Goal: Complete application form

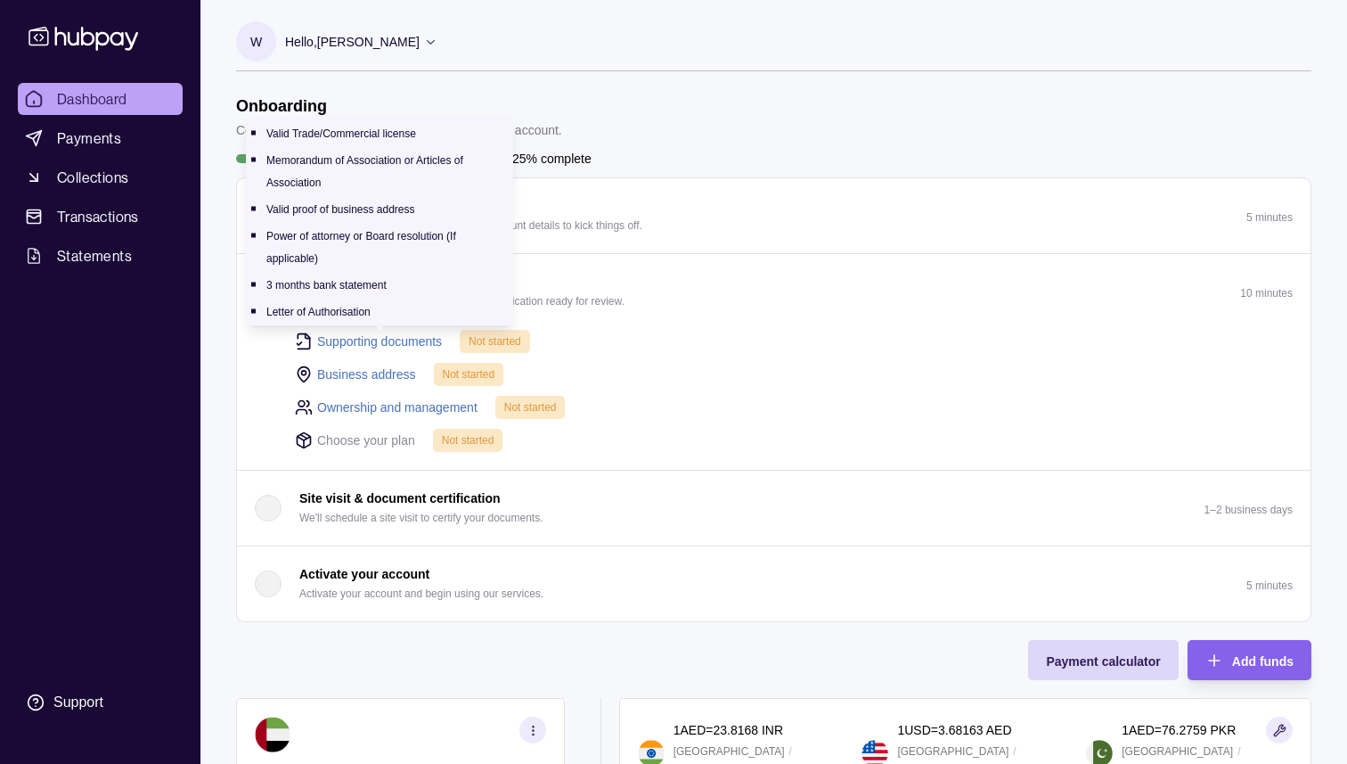
click at [366, 333] on link "Supporting documents" at bounding box center [379, 341] width 125 height 20
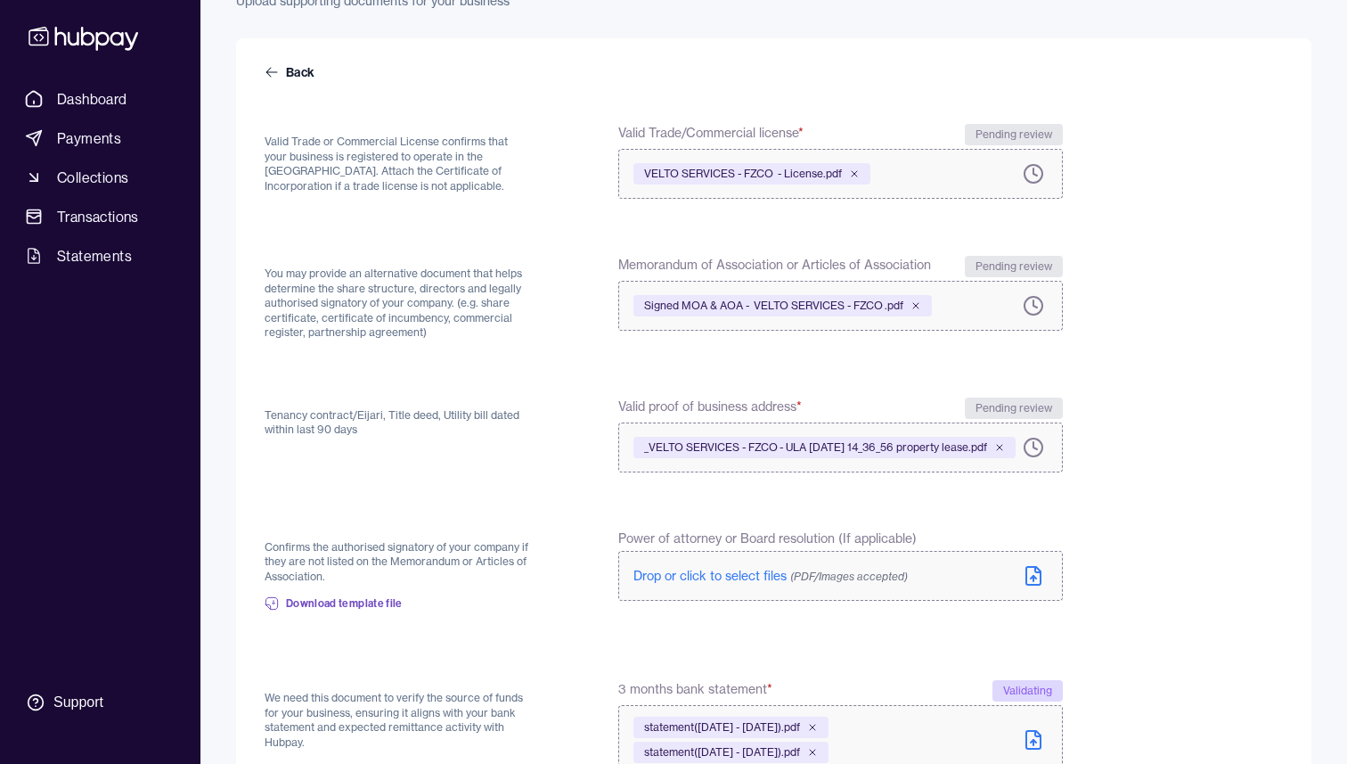
scroll to position [478, 0]
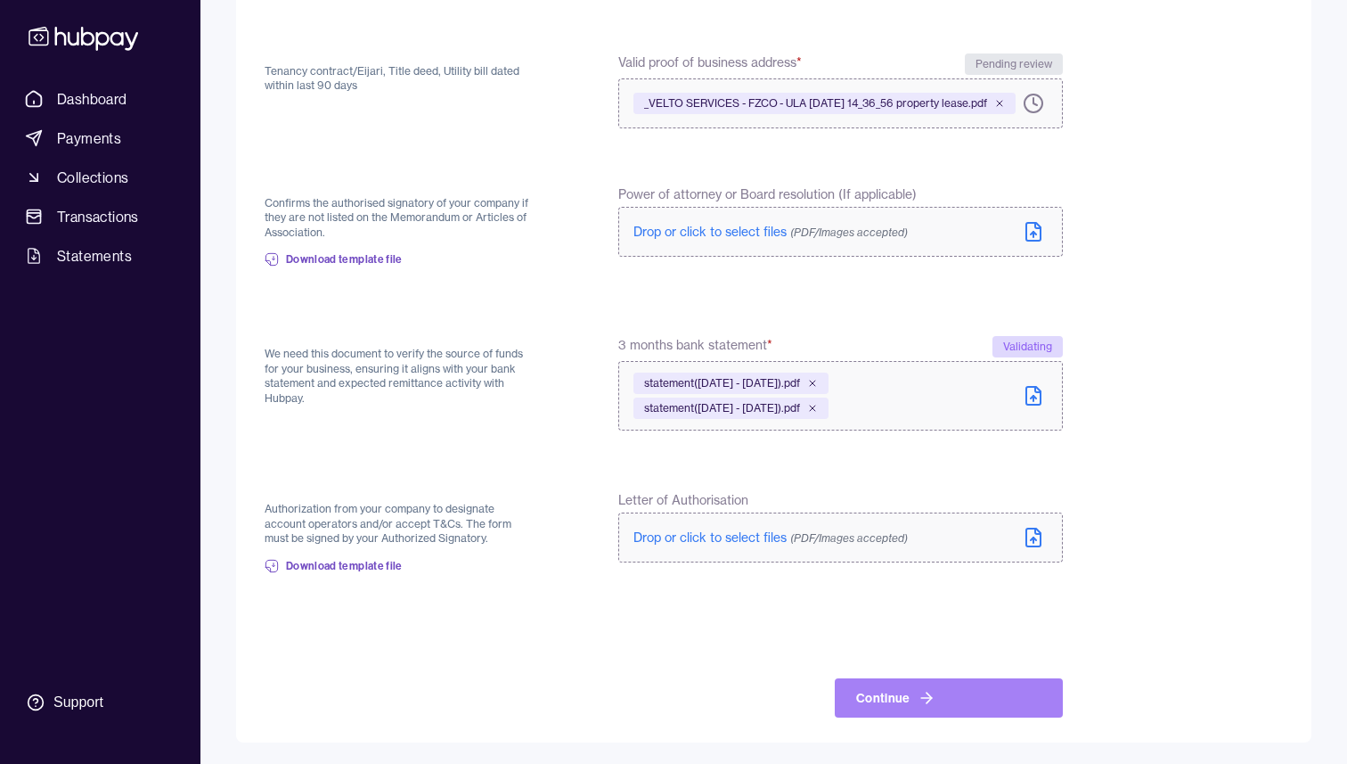
click at [952, 708] on button "Continue" at bounding box center [949, 697] width 228 height 39
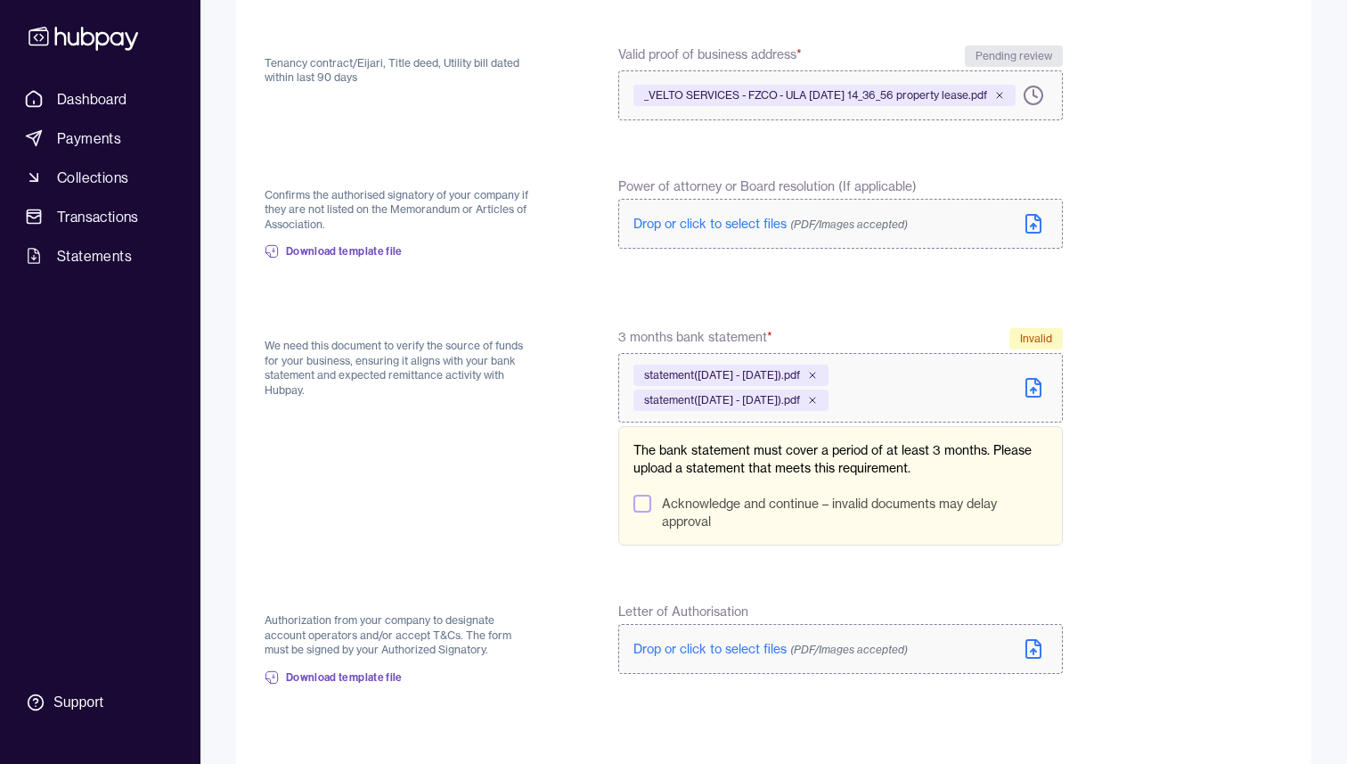
click at [647, 512] on button "Acknowledge and continue – invalid documents may delay approval" at bounding box center [642, 503] width 18 height 18
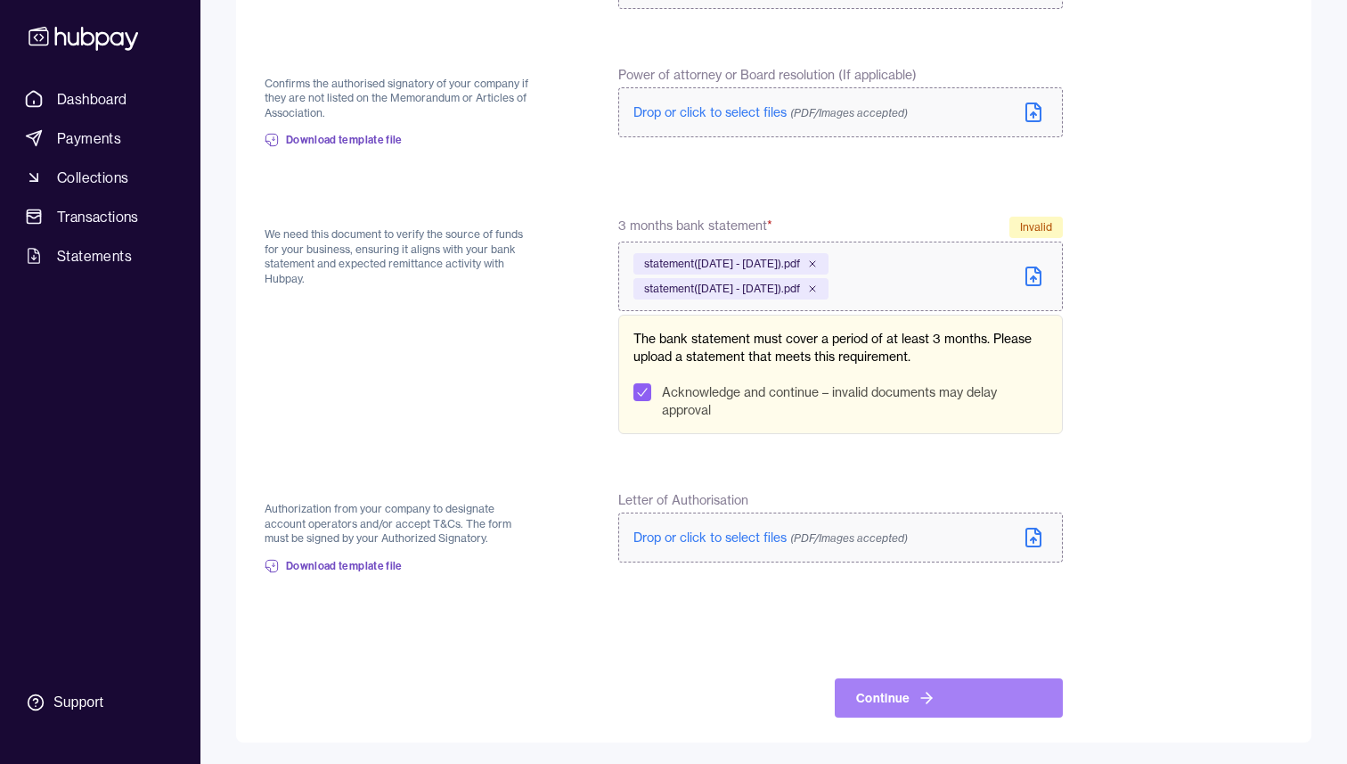
click at [929, 692] on icon at bounding box center [927, 698] width 18 height 18
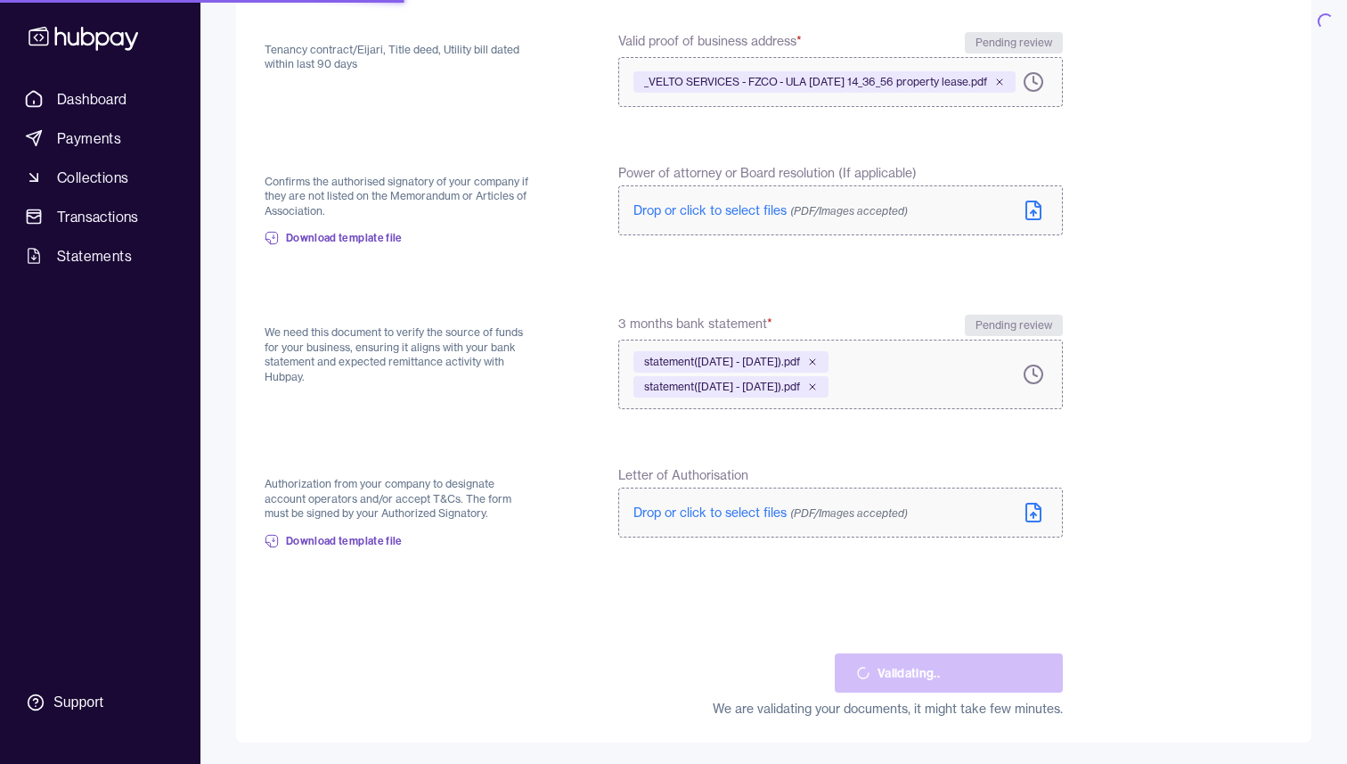
scroll to position [499, 0]
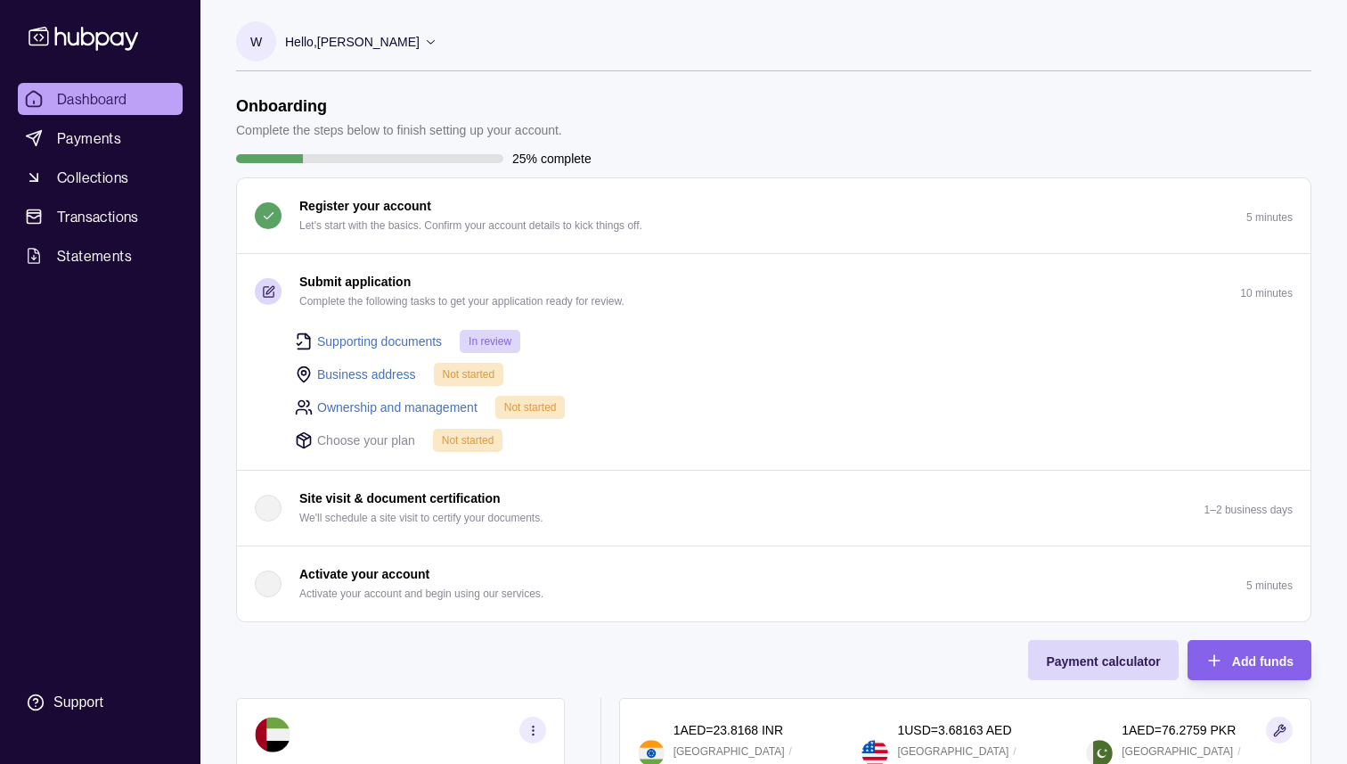
click at [372, 369] on link "Business address" at bounding box center [366, 374] width 99 height 20
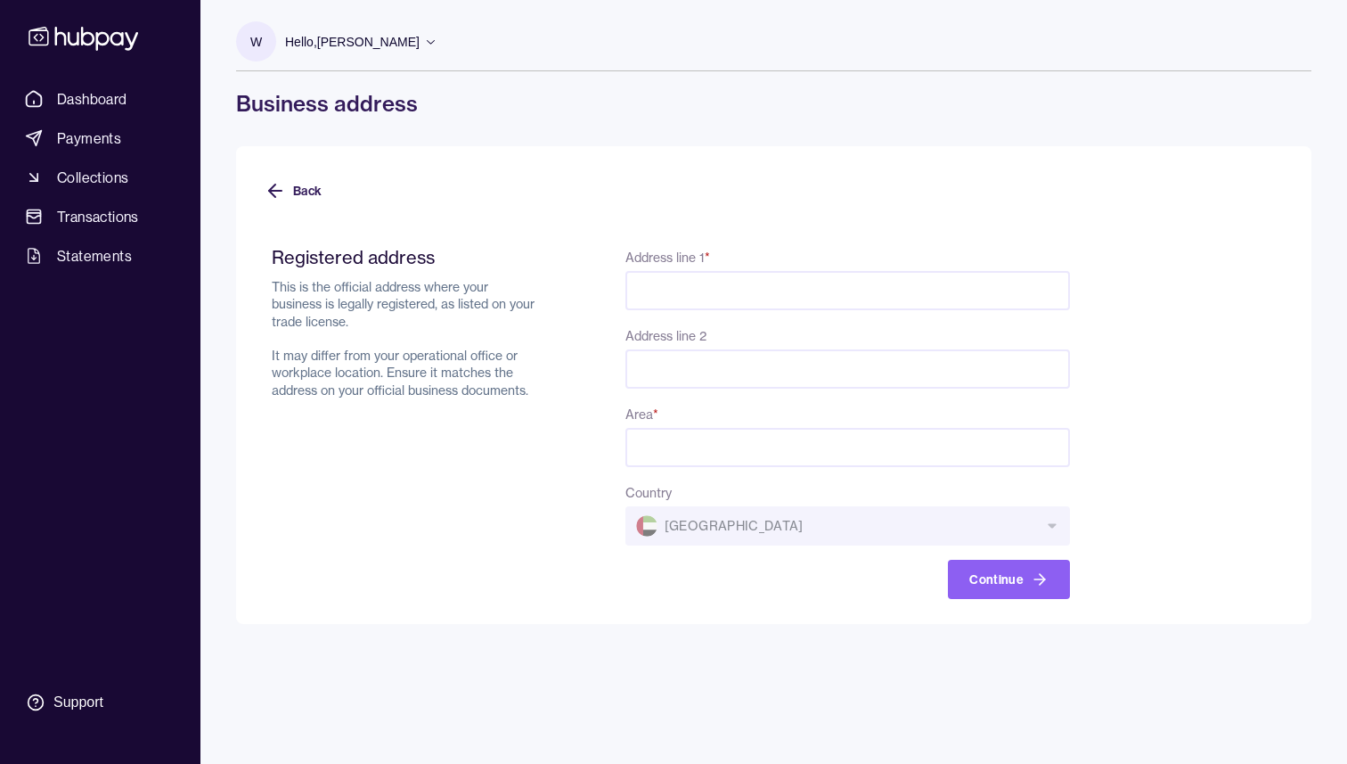
click at [722, 294] on input "Address line 1 *" at bounding box center [847, 290] width 445 height 39
paste input "**********"
drag, startPoint x: 1058, startPoint y: 296, endPoint x: 893, endPoint y: 290, distance: 165.8
click at [893, 290] on input "**********" at bounding box center [847, 290] width 445 height 39
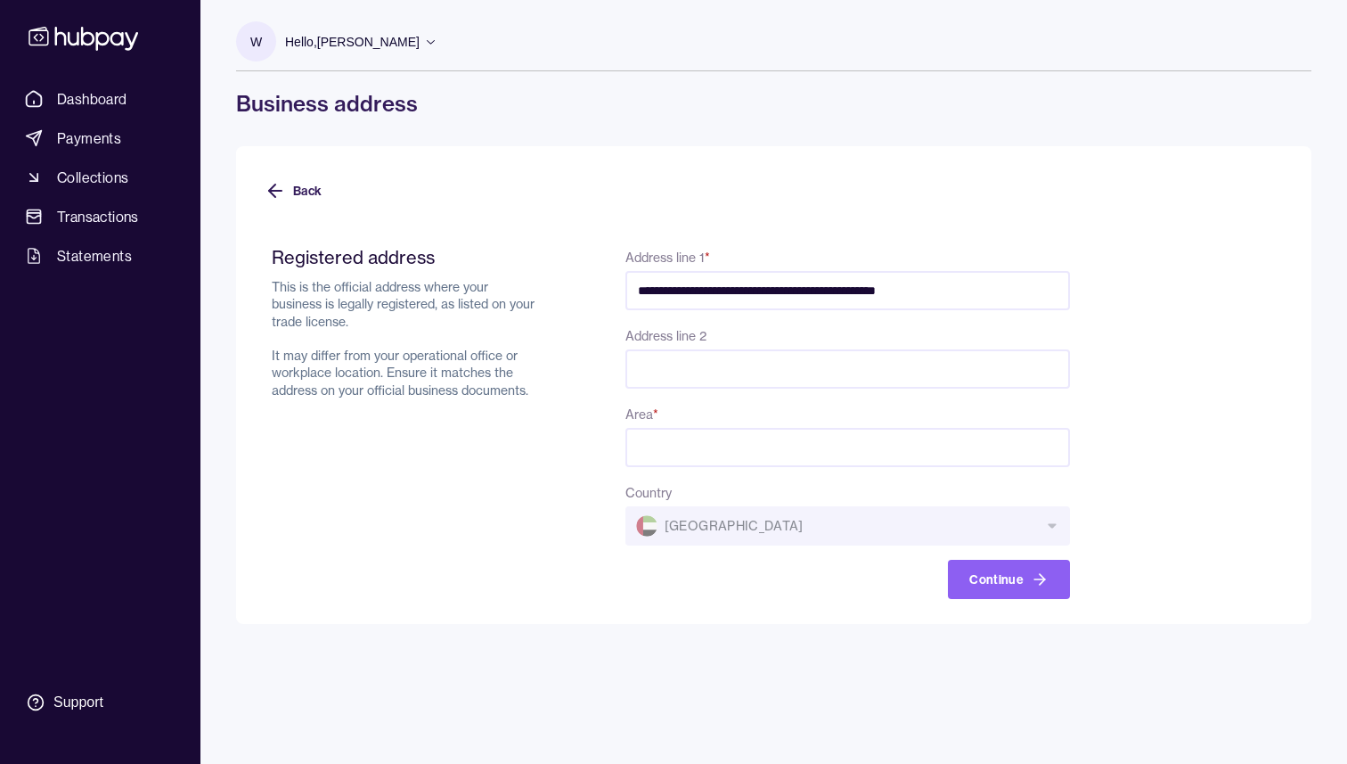
scroll to position [0, 0]
type input "**********"
click at [692, 371] on input "Address line 2" at bounding box center [847, 368] width 445 height 39
paste input "**********"
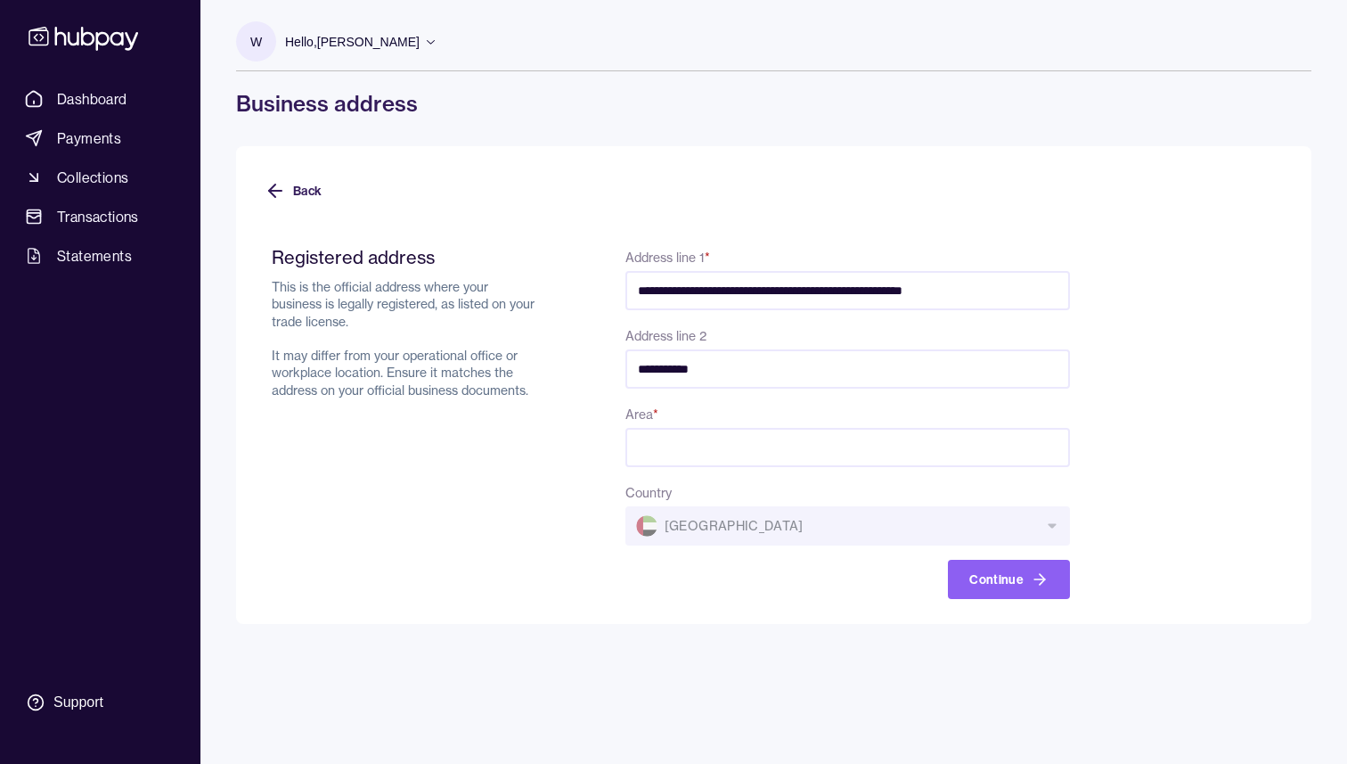
type input "**********"
click at [676, 441] on input "Area *" at bounding box center [847, 447] width 445 height 39
type input "*****"
click at [1021, 590] on button "Continue" at bounding box center [1009, 579] width 122 height 39
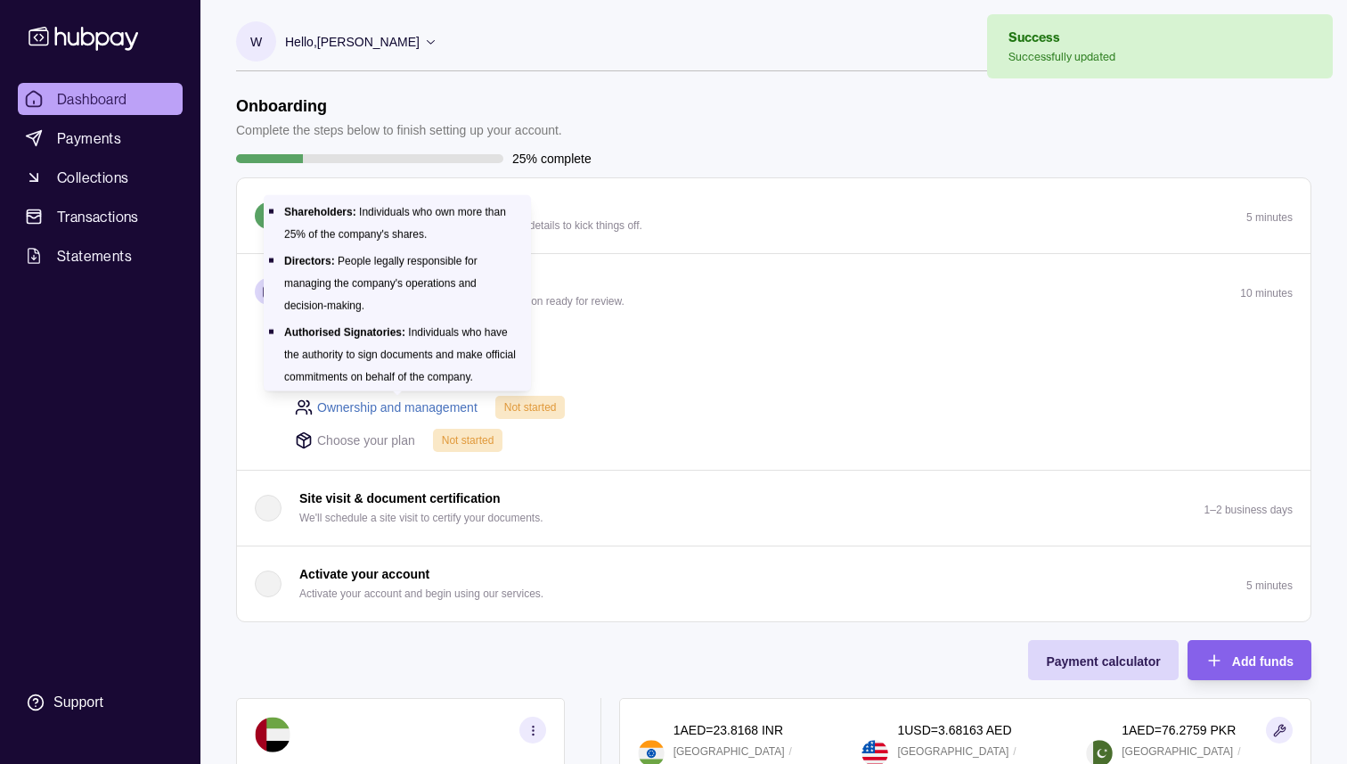
click at [425, 403] on link "Ownership and management" at bounding box center [397, 407] width 160 height 20
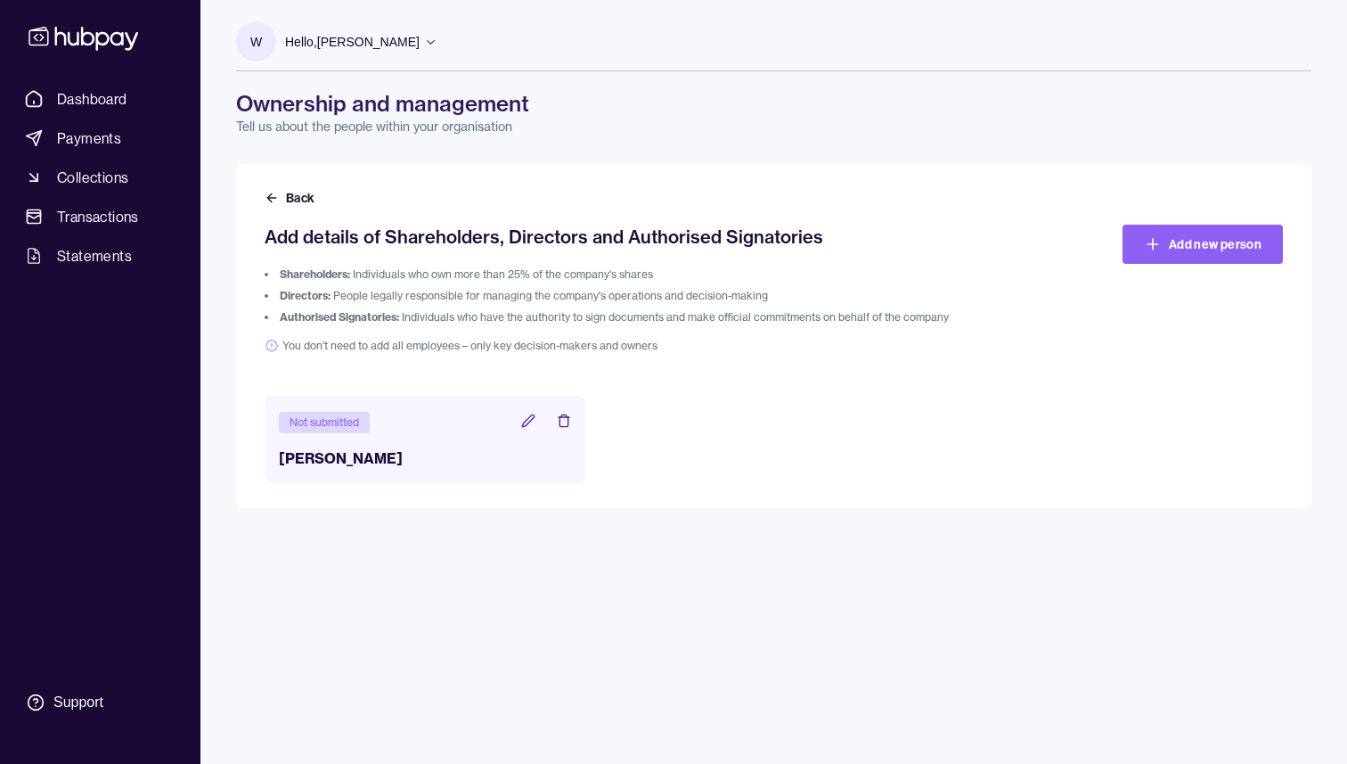
click at [529, 420] on icon at bounding box center [528, 420] width 14 height 14
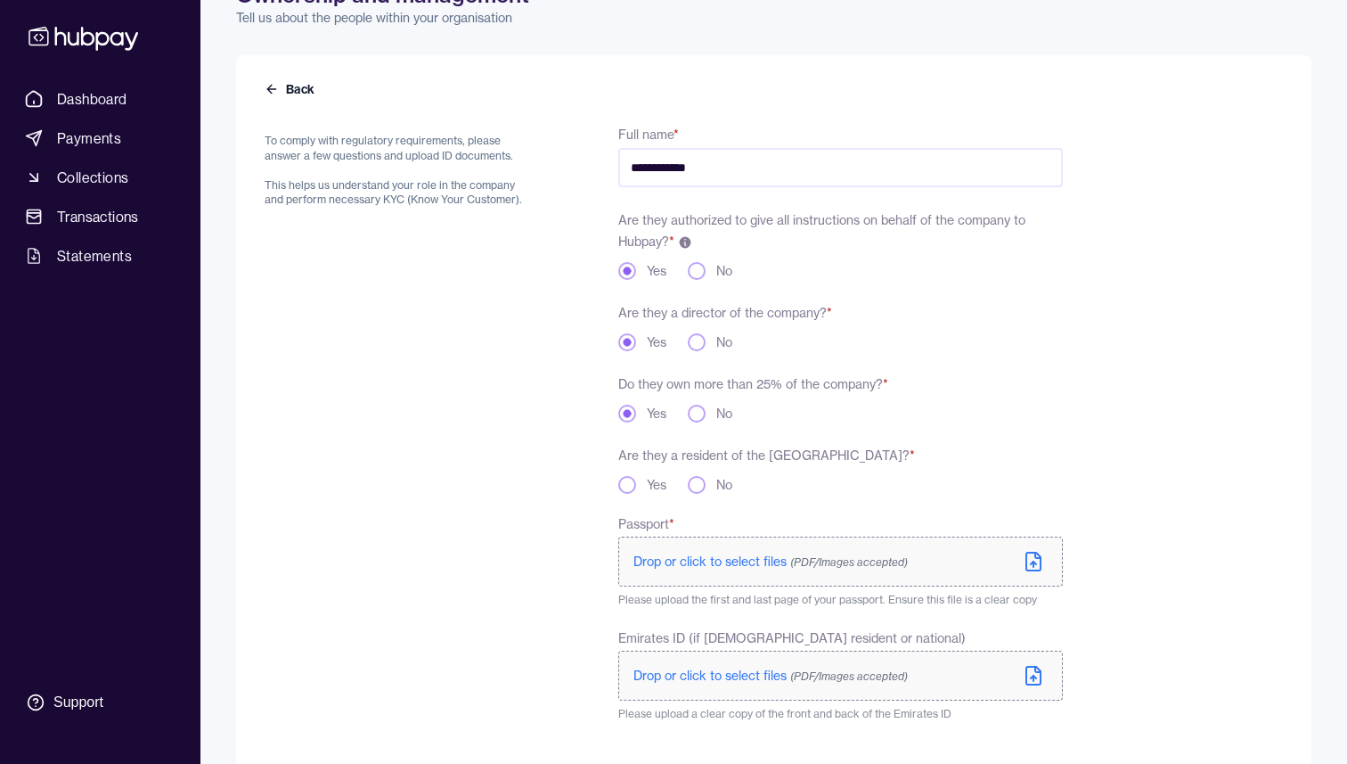
scroll to position [110, 0]
click at [696, 480] on button "No" at bounding box center [697, 483] width 18 height 18
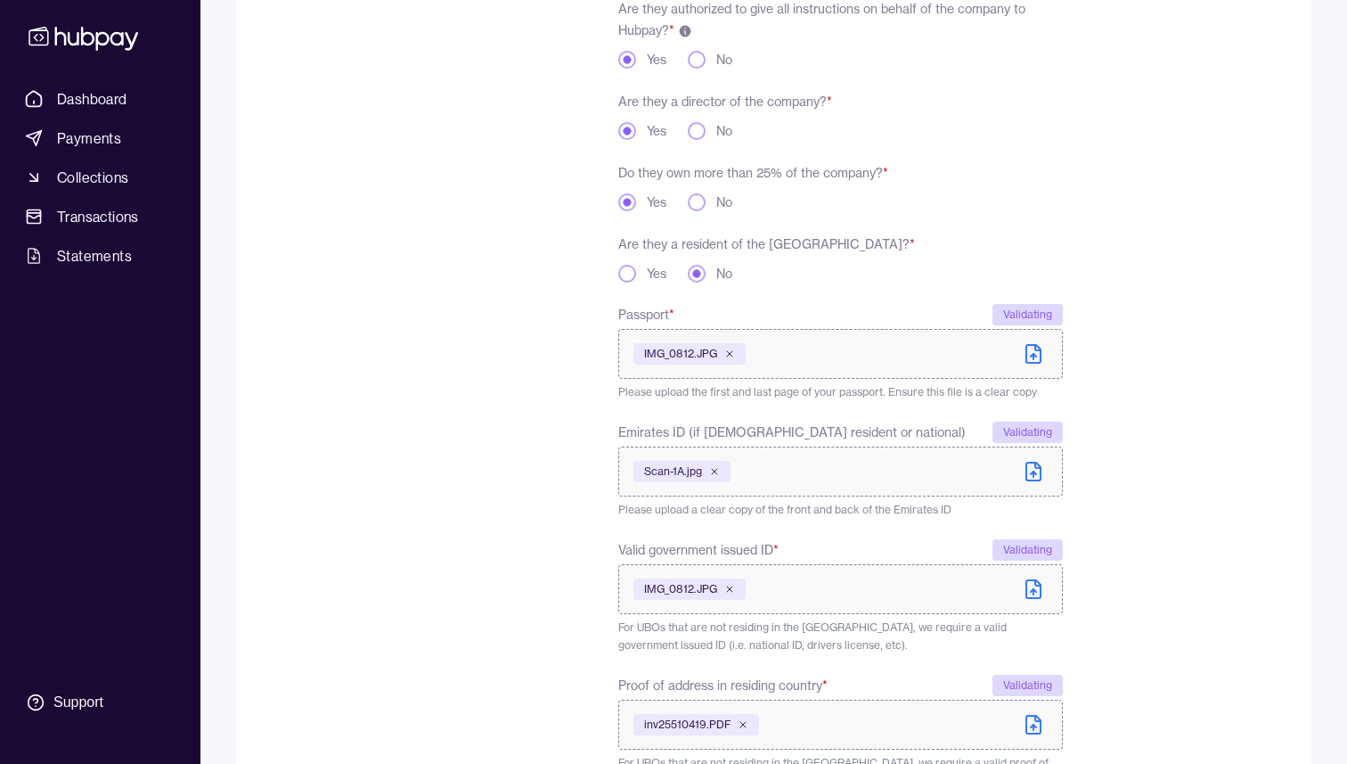
scroll to position [494, 0]
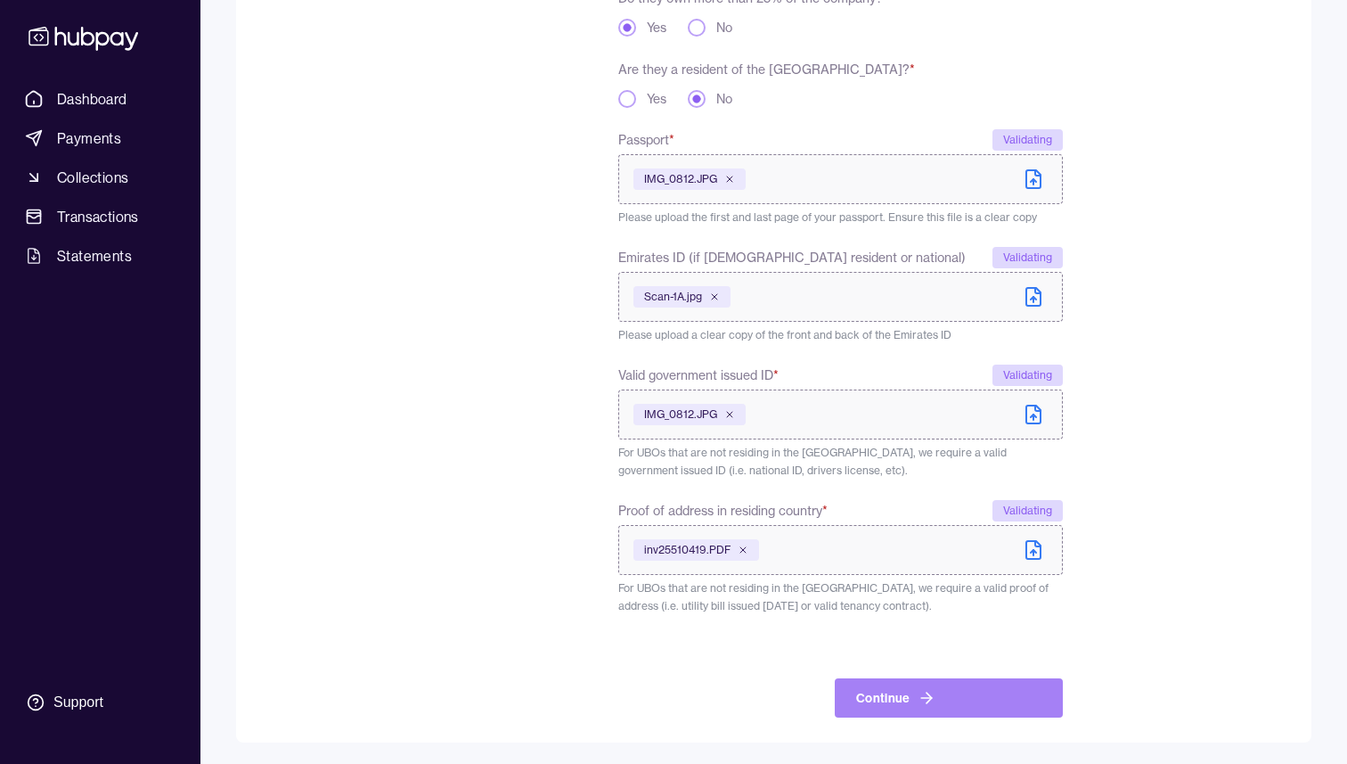
click at [934, 685] on button "Continue" at bounding box center [949, 697] width 228 height 39
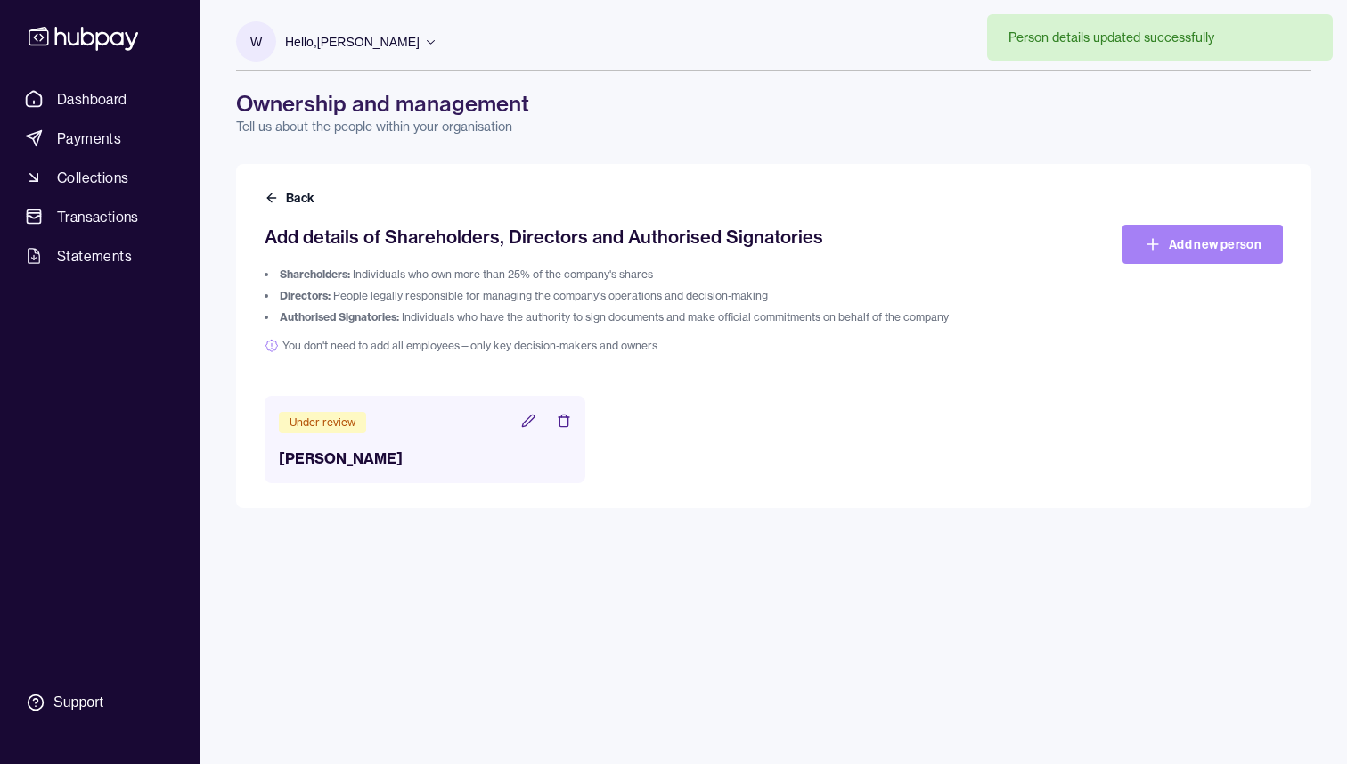
click at [1172, 241] on link "Add new person" at bounding box center [1203, 244] width 160 height 39
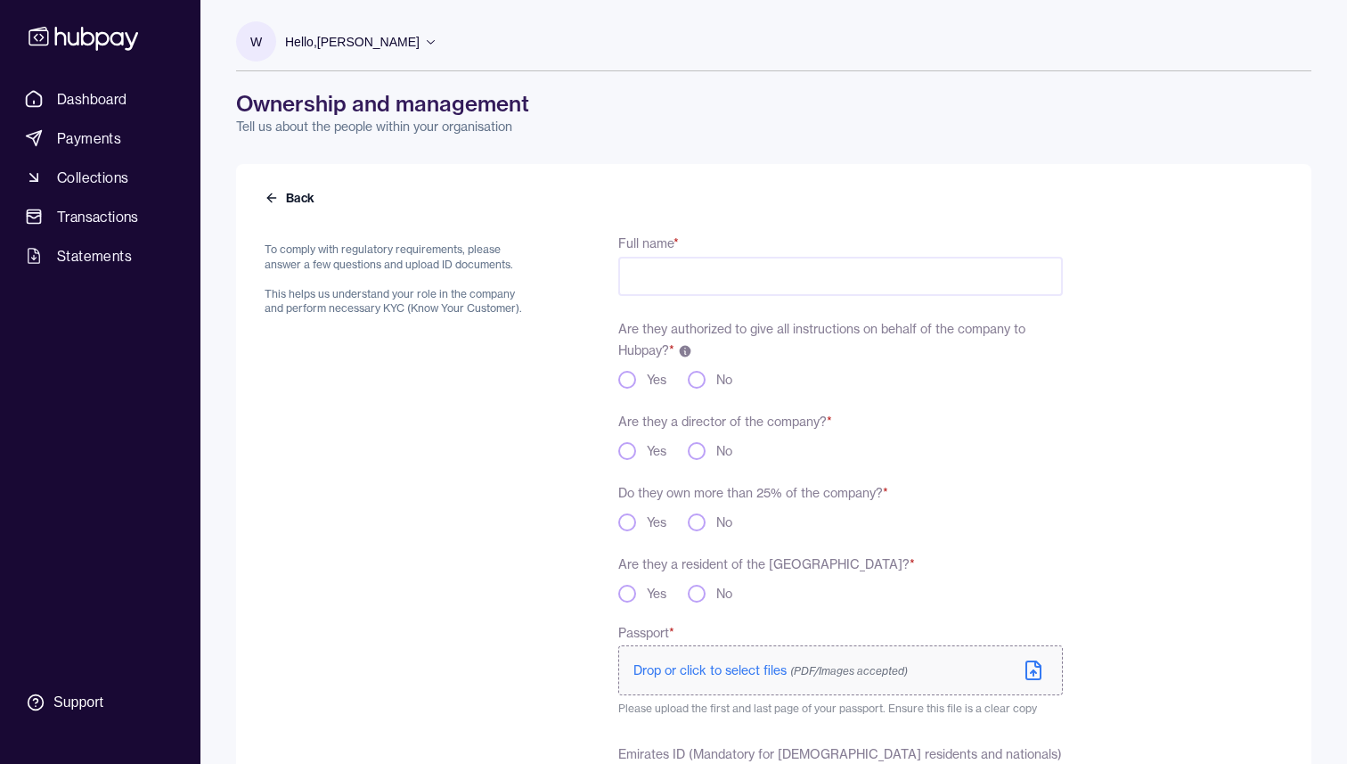
click at [772, 272] on input "Full name *" at bounding box center [840, 276] width 445 height 39
type input "**********"
click at [628, 372] on button "Yes" at bounding box center [627, 380] width 18 height 18
click at [627, 382] on circle "button" at bounding box center [627, 379] width 7 height 7
click at [627, 442] on button "Yes" at bounding box center [627, 451] width 18 height 18
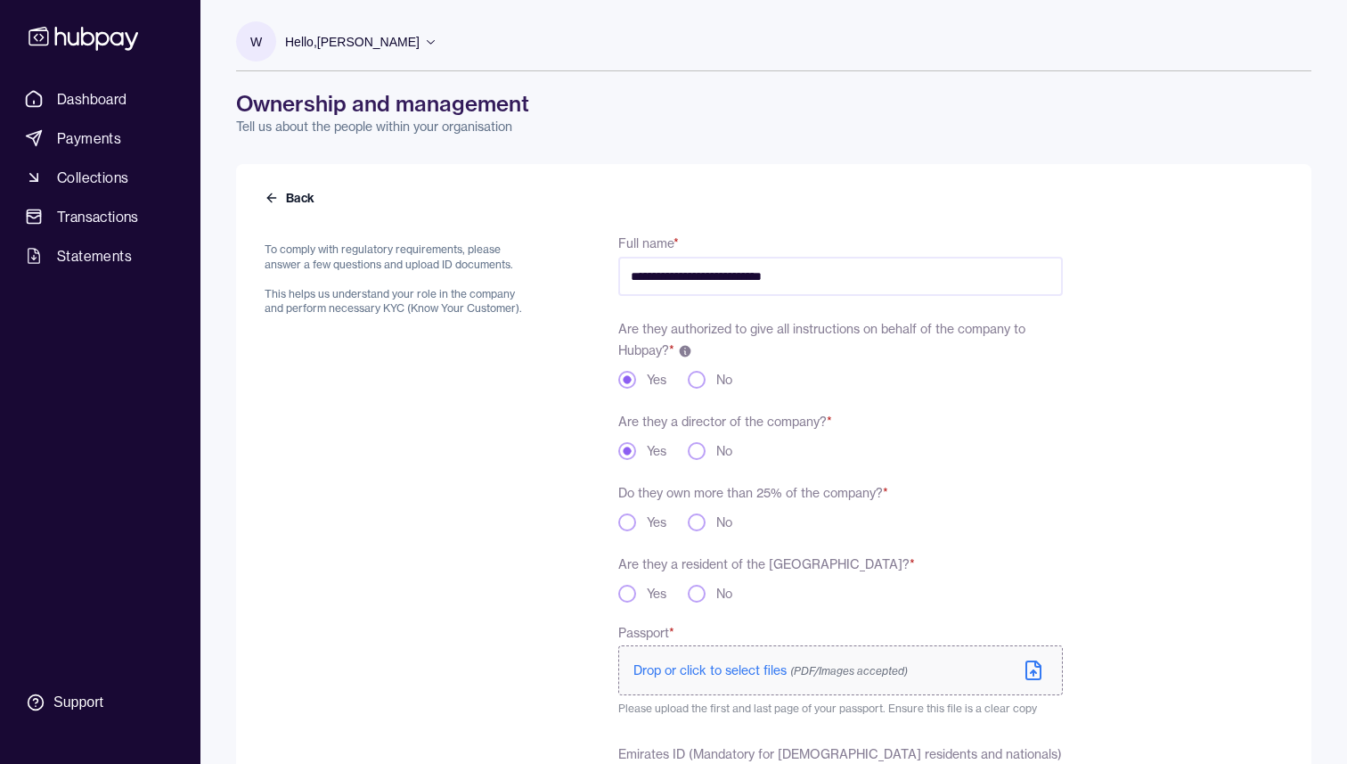
click at [627, 512] on div "Do they own more than 25% of the company? * Yes No" at bounding box center [840, 506] width 445 height 50
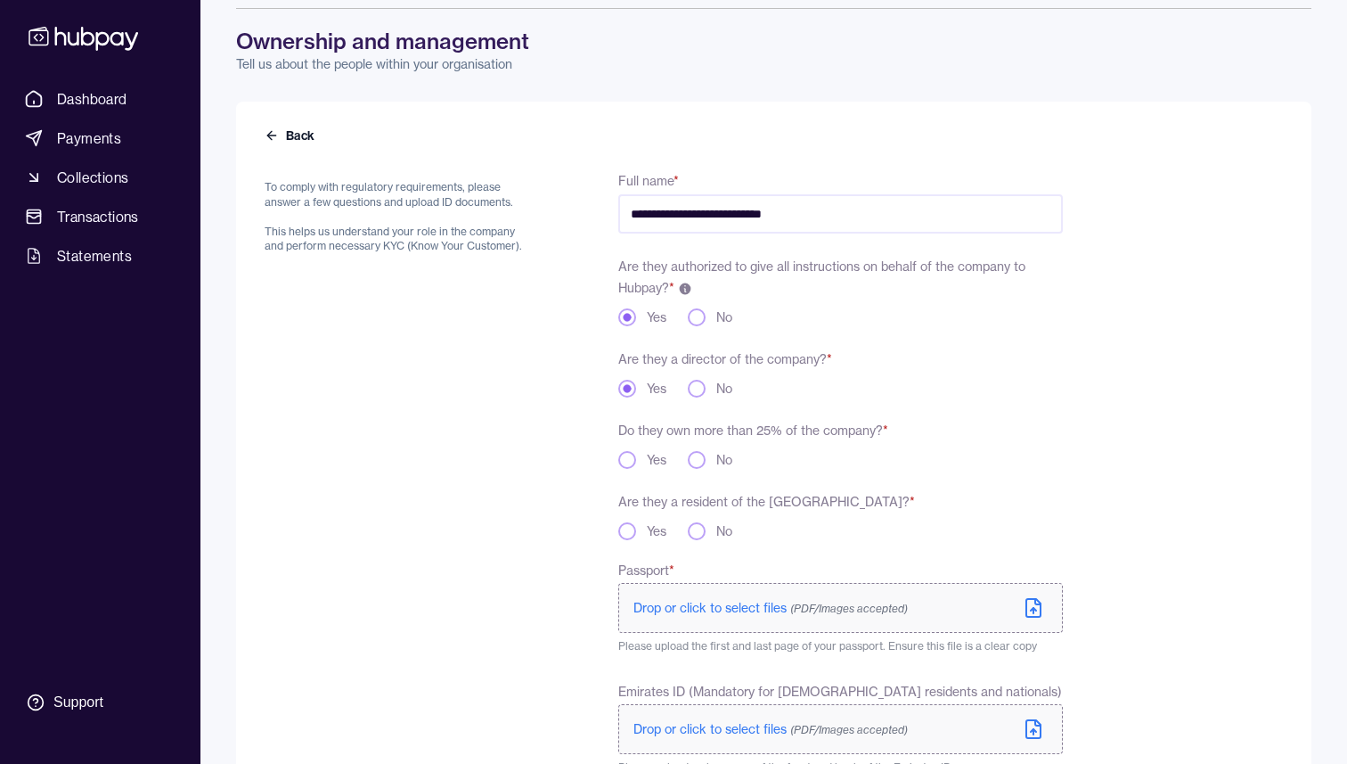
scroll to position [91, 0]
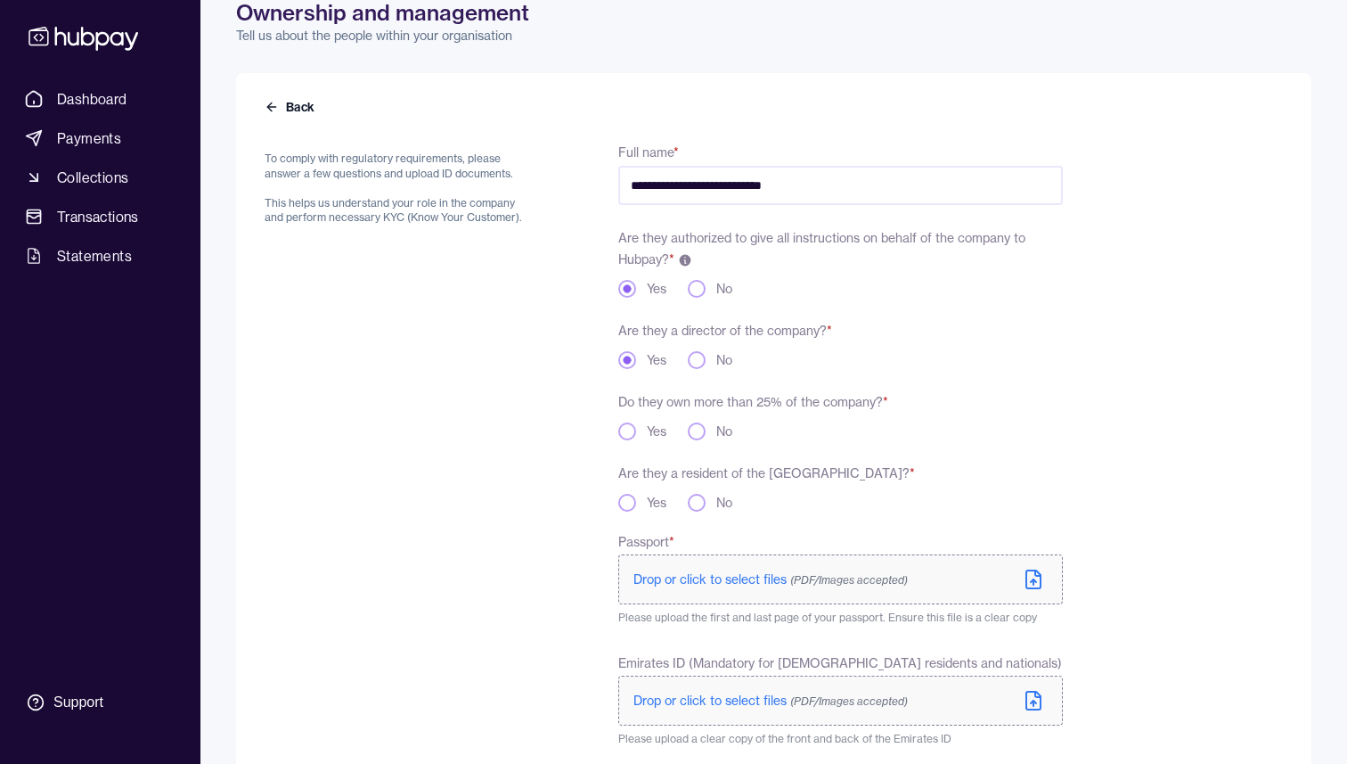
click at [712, 503] on div "No" at bounding box center [710, 503] width 45 height 18
click at [698, 498] on button "No" at bounding box center [697, 503] width 18 height 18
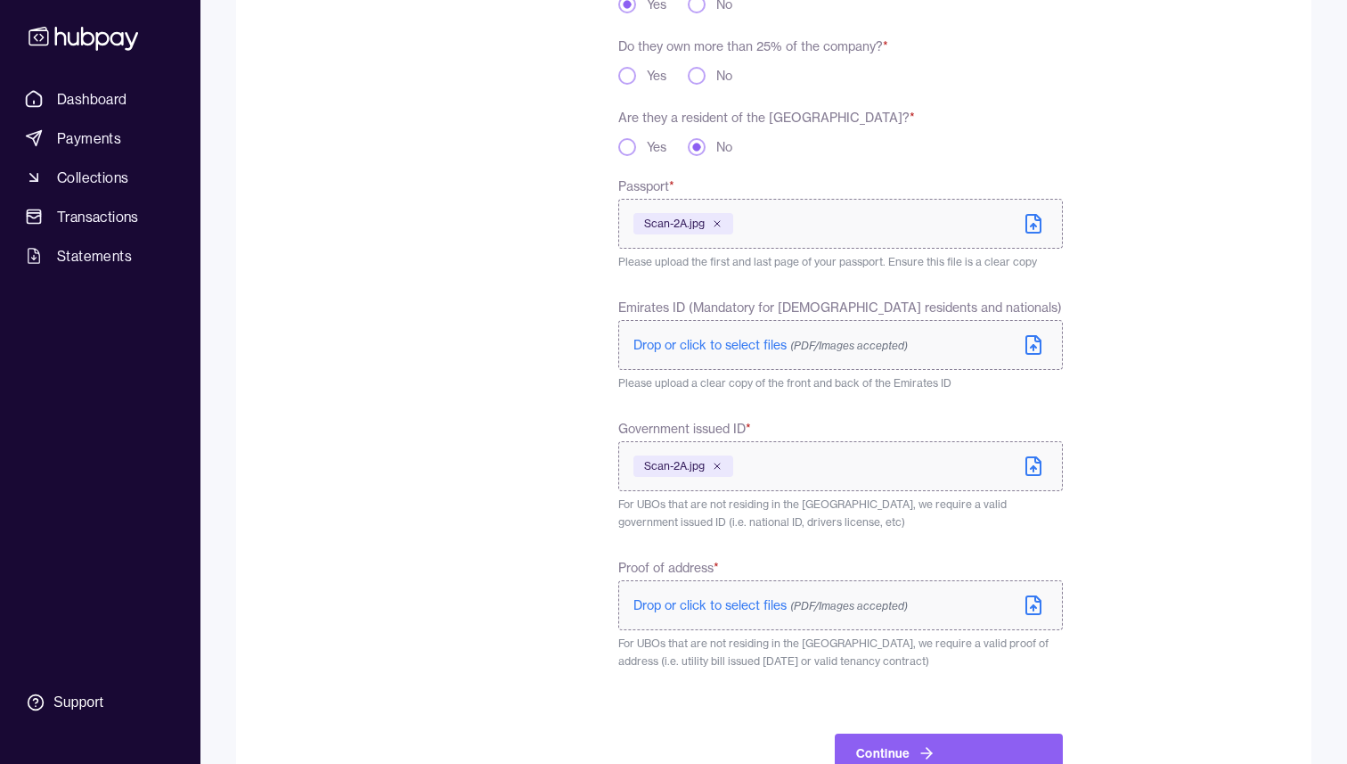
scroll to position [502, 0]
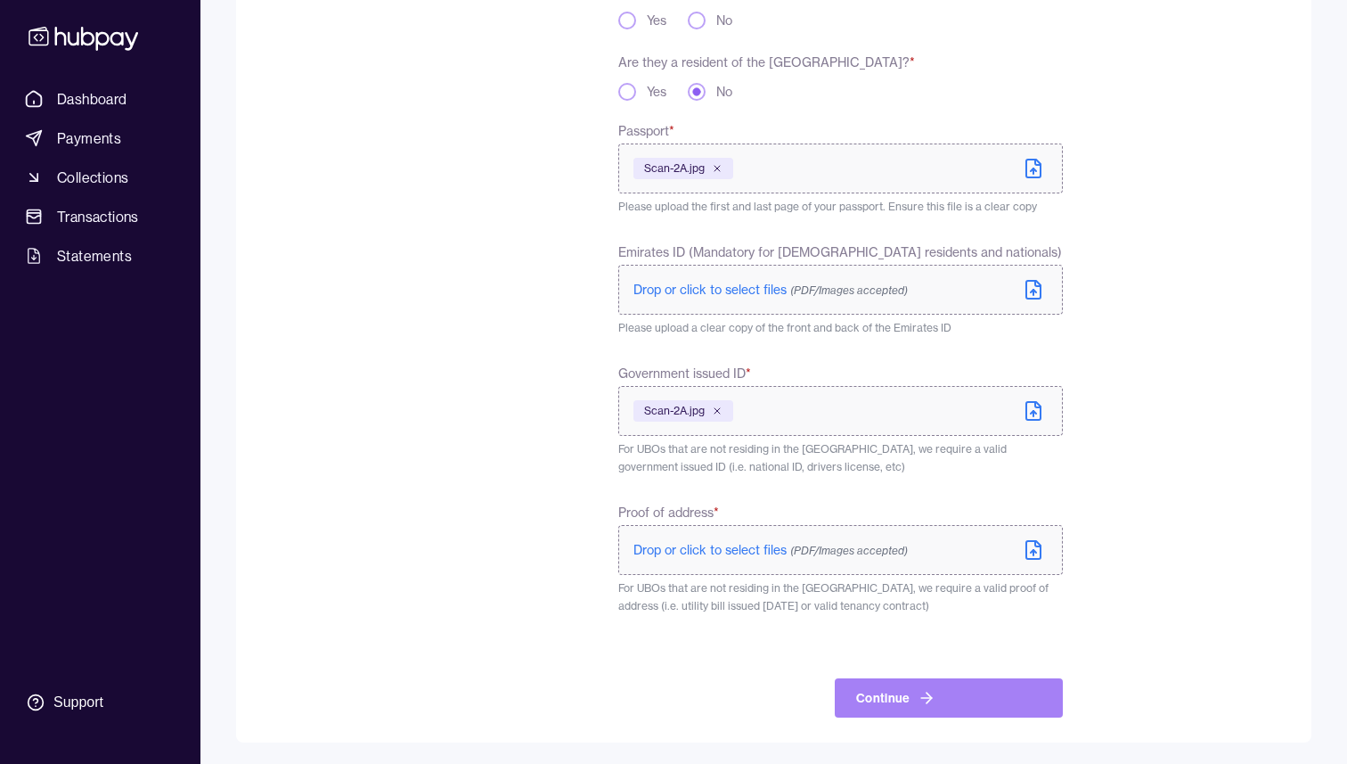
click at [920, 690] on icon "button" at bounding box center [927, 698] width 18 height 18
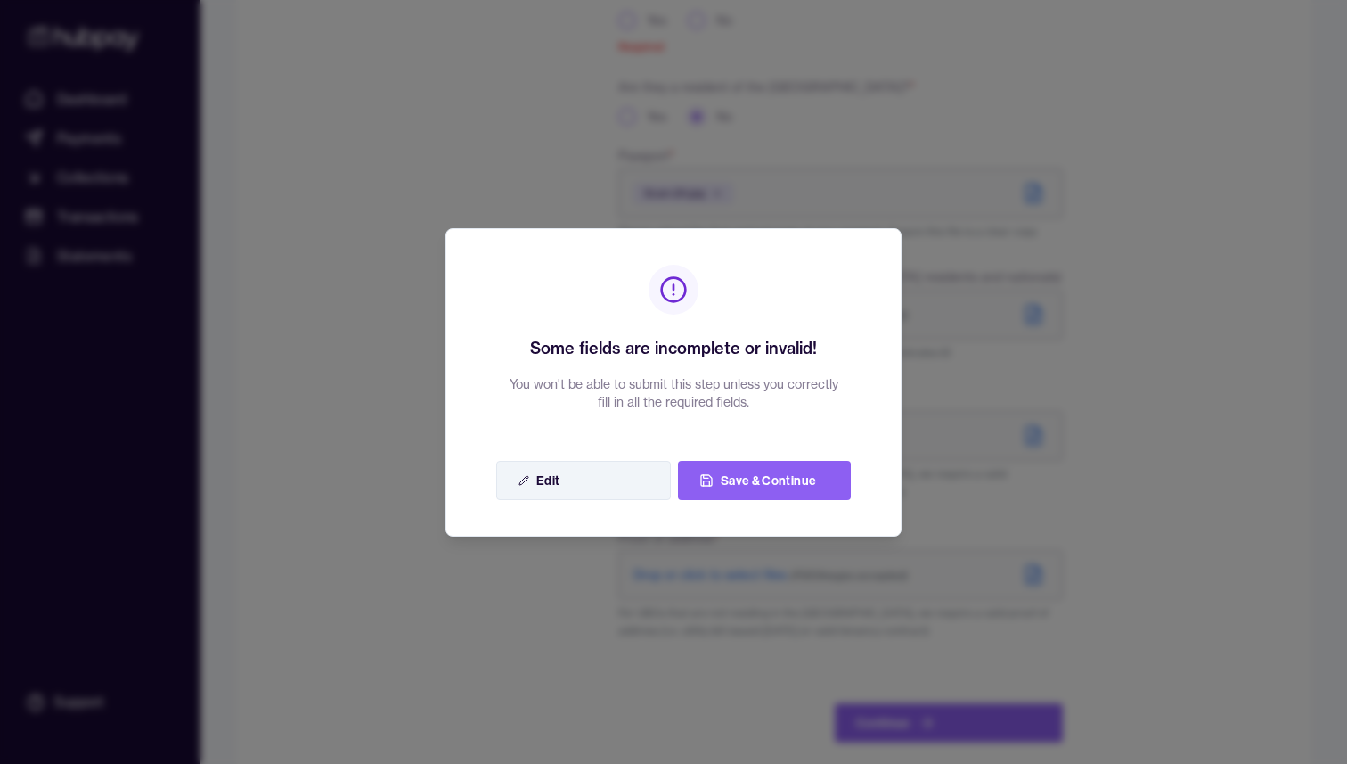
click at [551, 484] on button "Edit" at bounding box center [583, 480] width 175 height 39
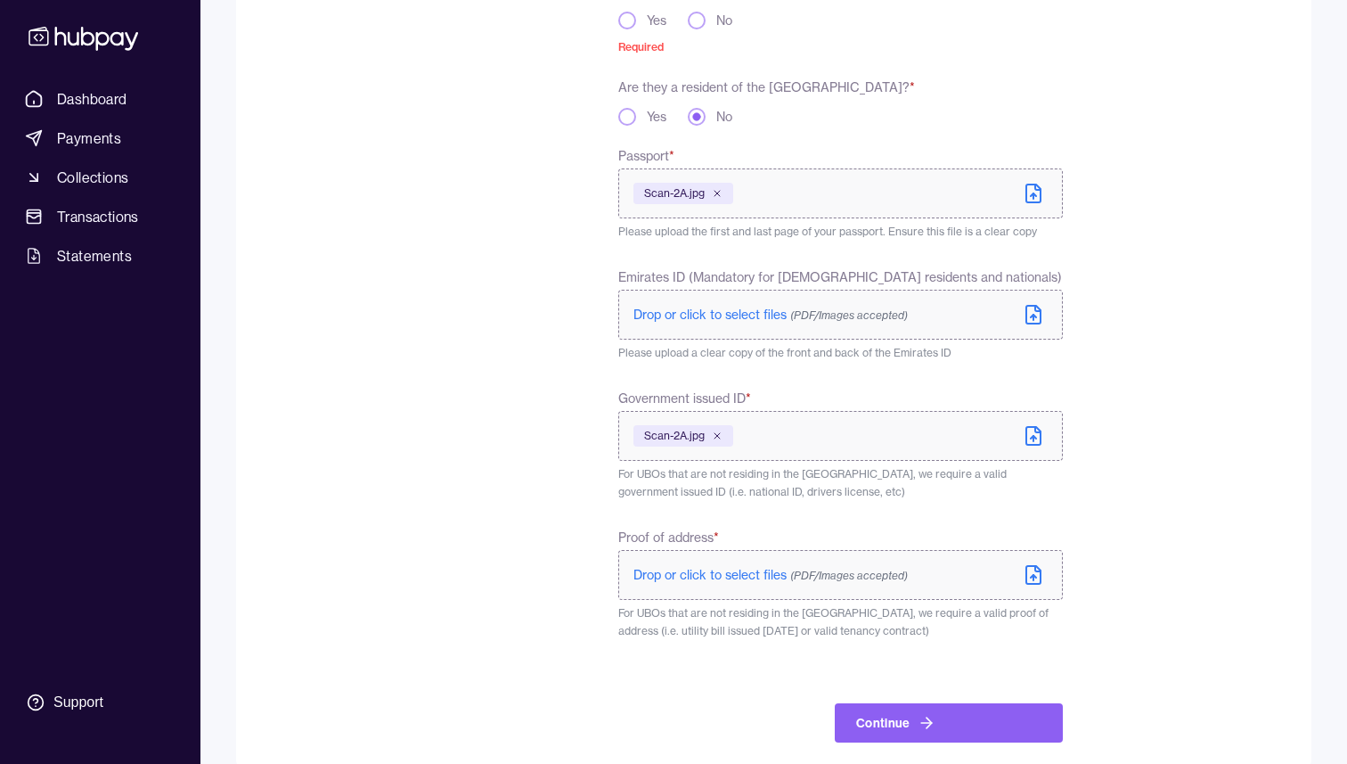
scroll to position [505, 0]
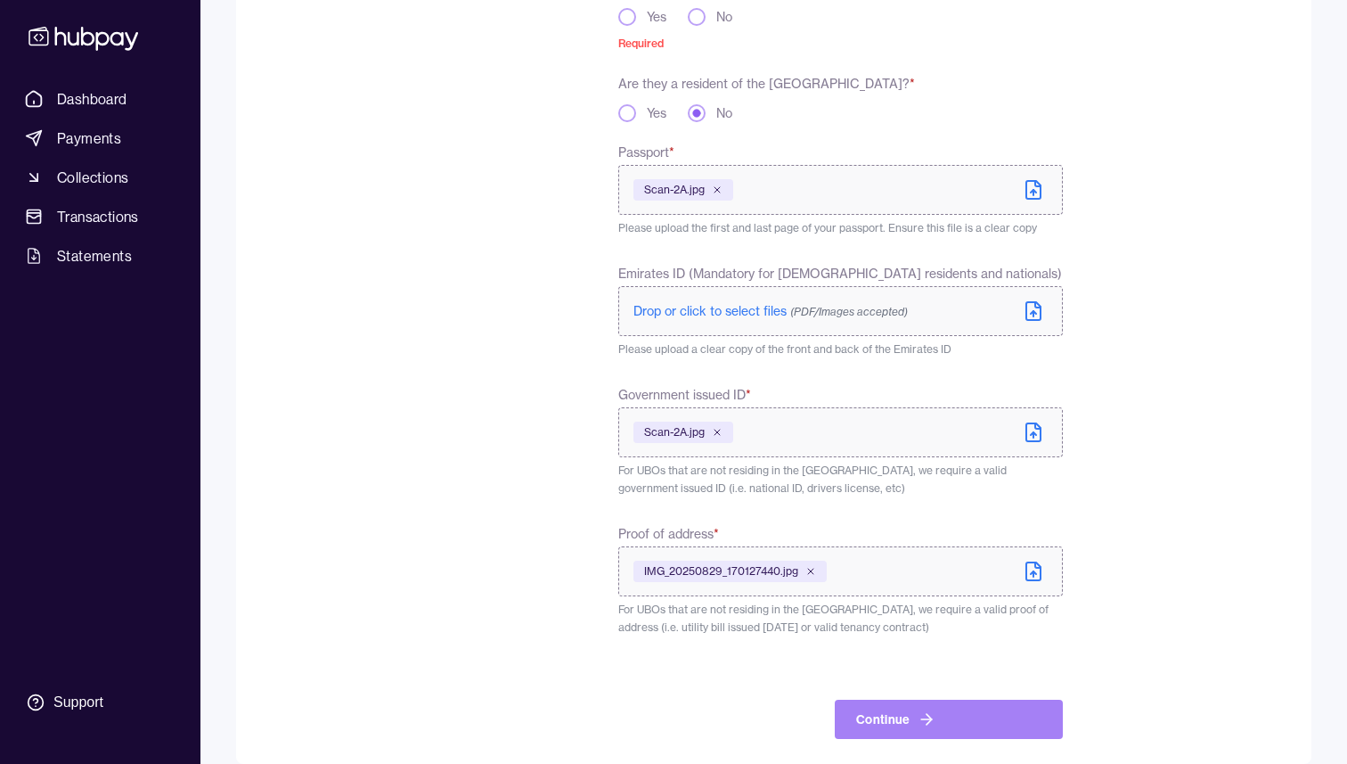
click at [892, 711] on button "Continue" at bounding box center [949, 718] width 228 height 39
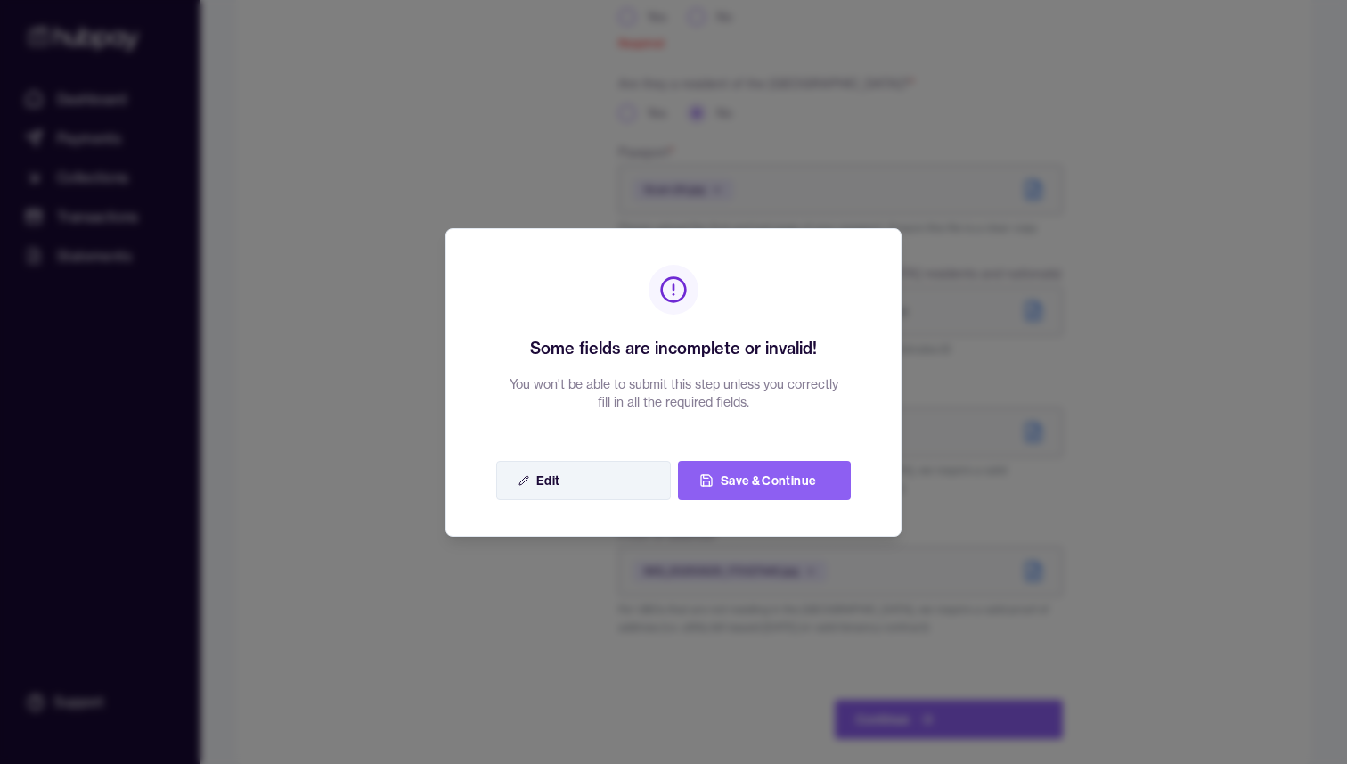
click at [607, 481] on button "Edit" at bounding box center [583, 480] width 175 height 39
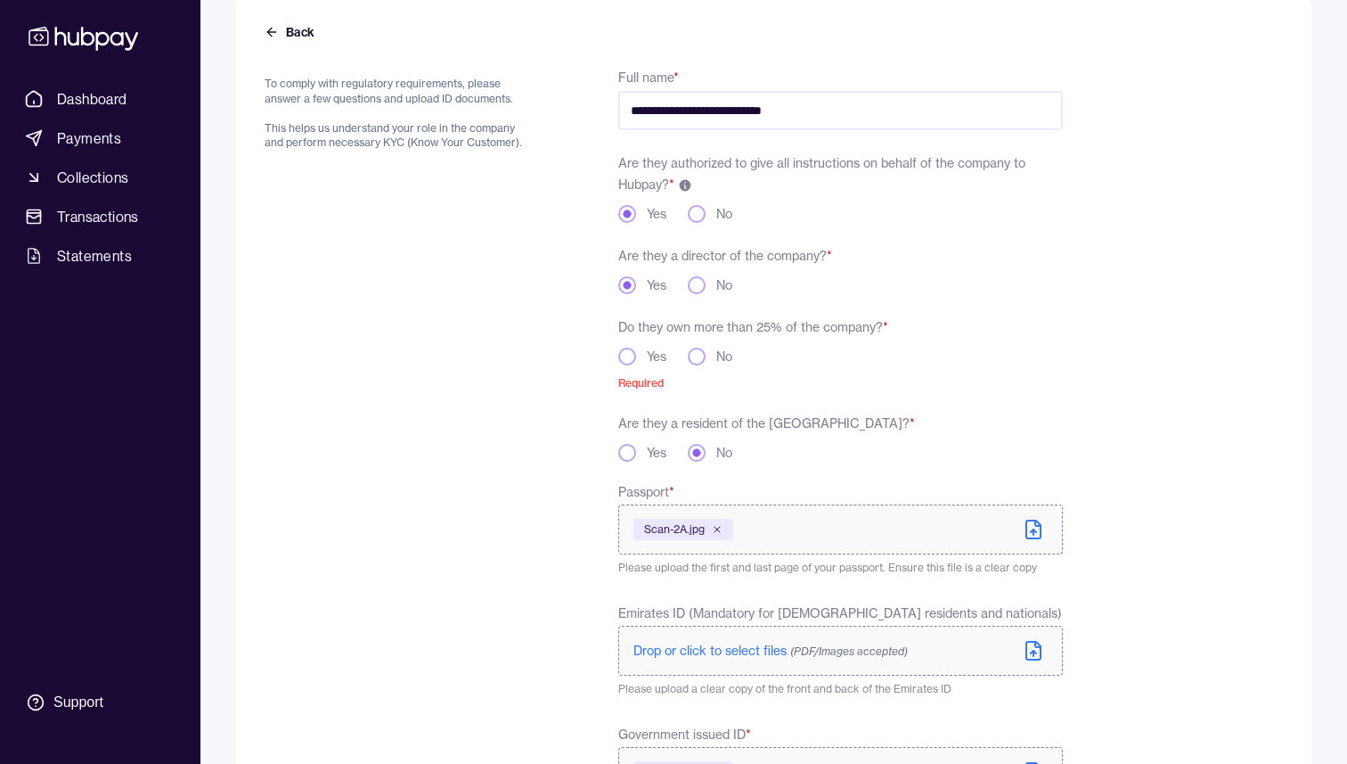
scroll to position [165, 0]
click at [633, 354] on button "Yes" at bounding box center [627, 357] width 18 height 18
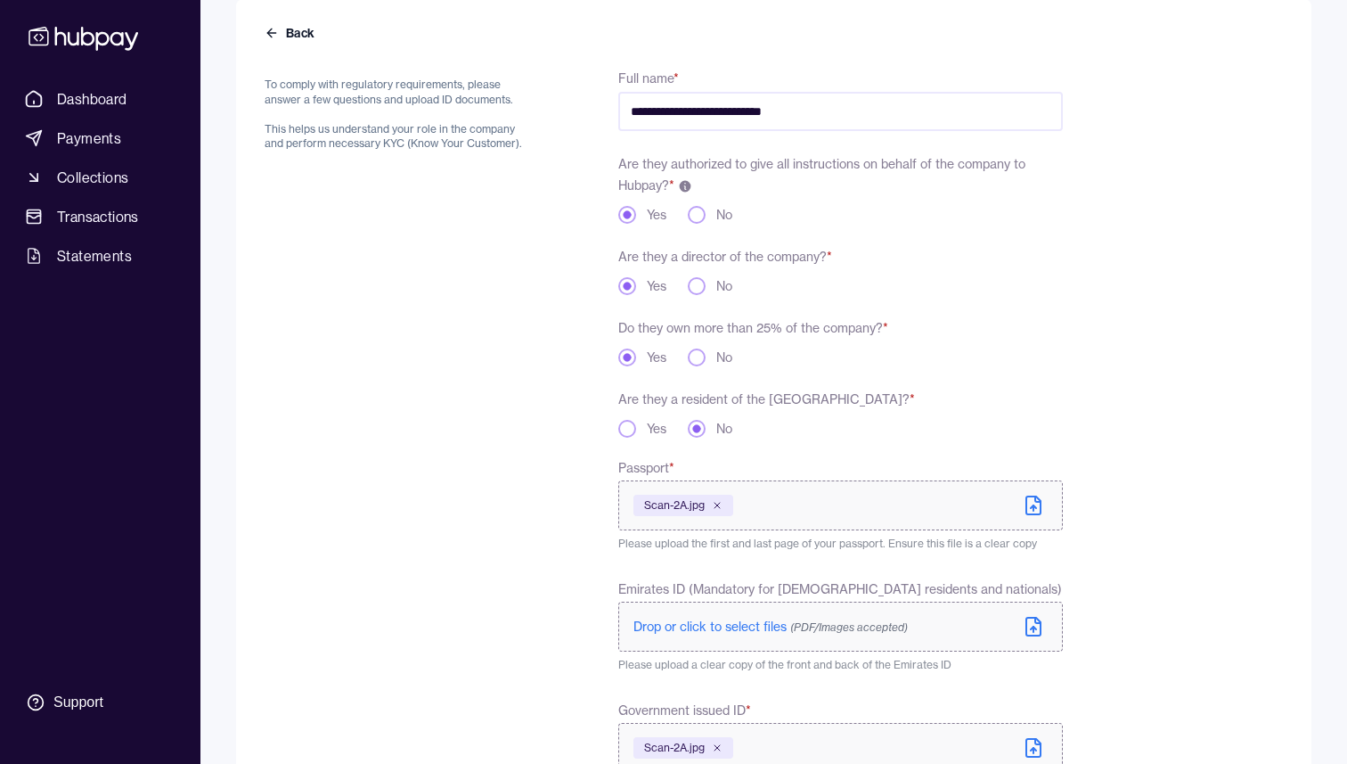
scroll to position [502, 0]
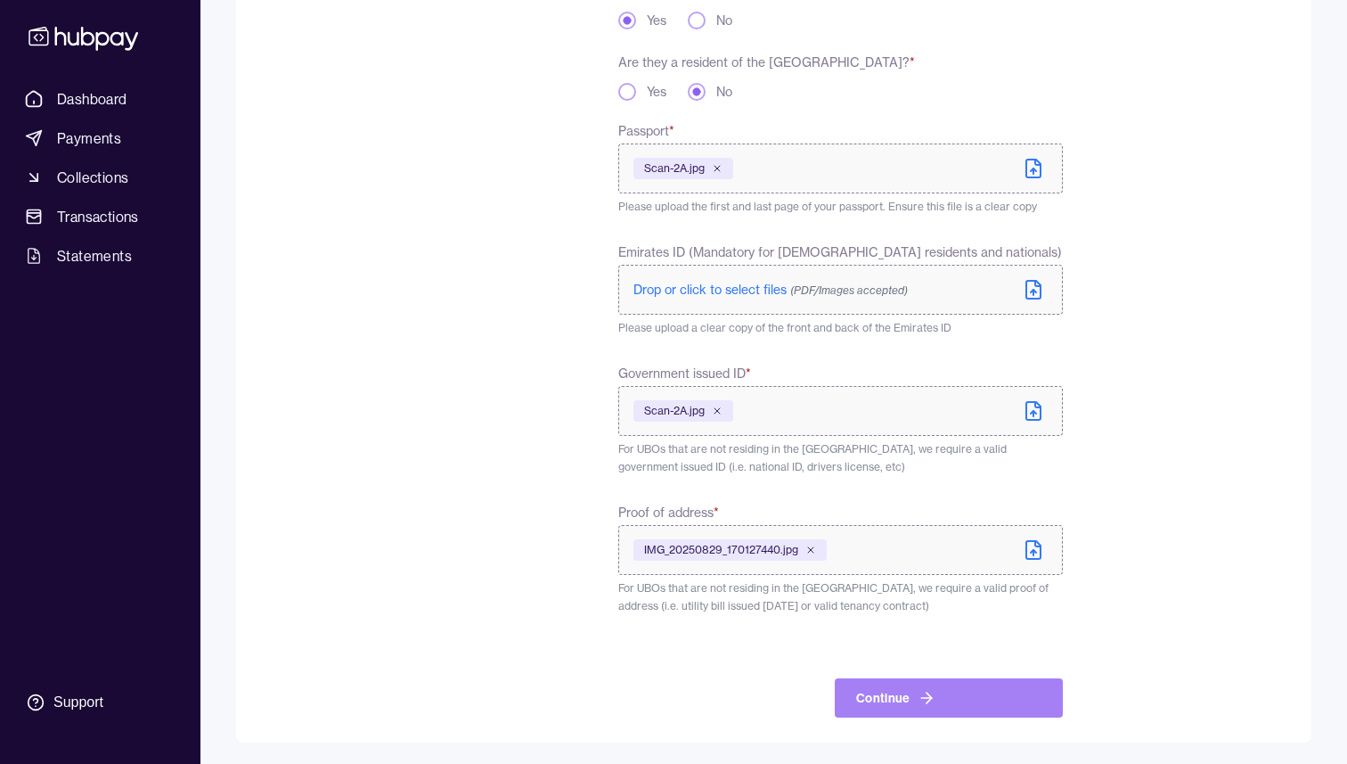
click at [943, 690] on button "Continue" at bounding box center [949, 697] width 228 height 39
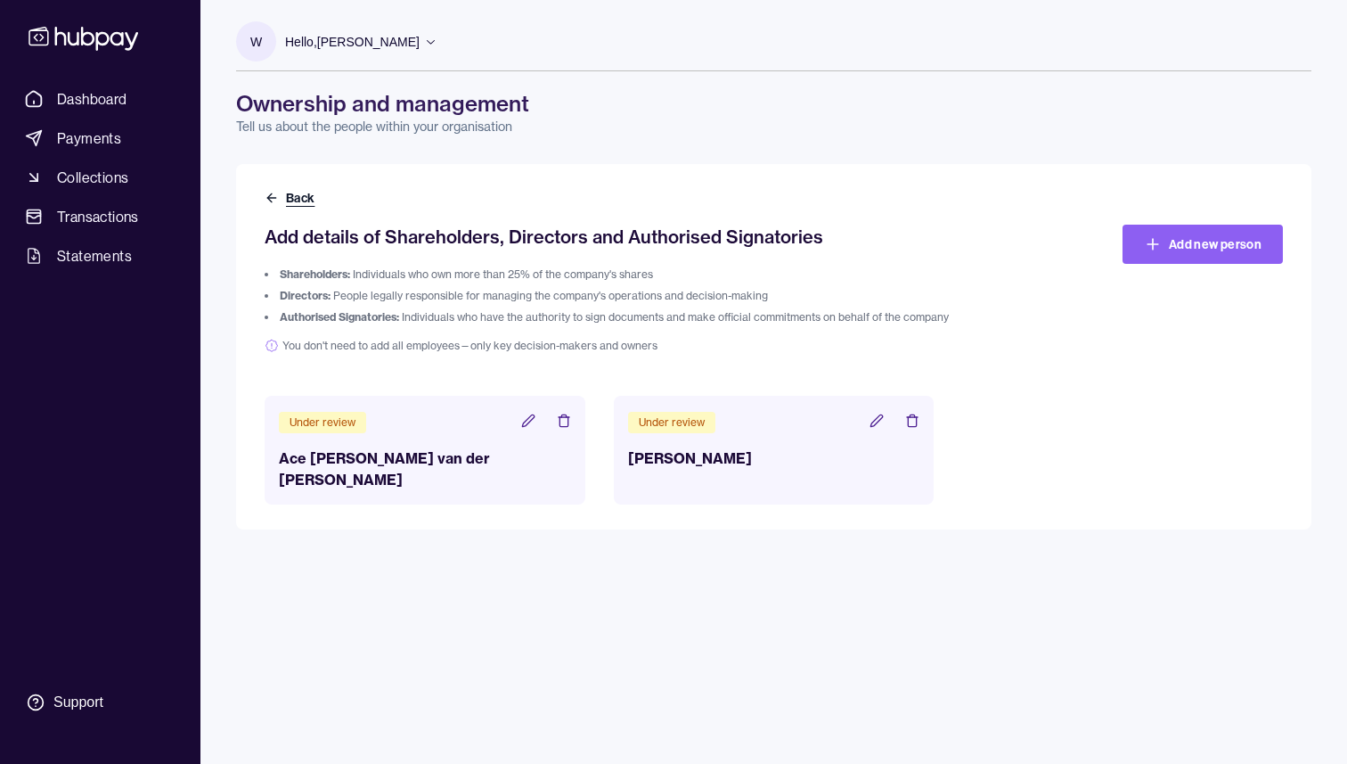
click at [293, 195] on button "Back" at bounding box center [291, 198] width 53 height 18
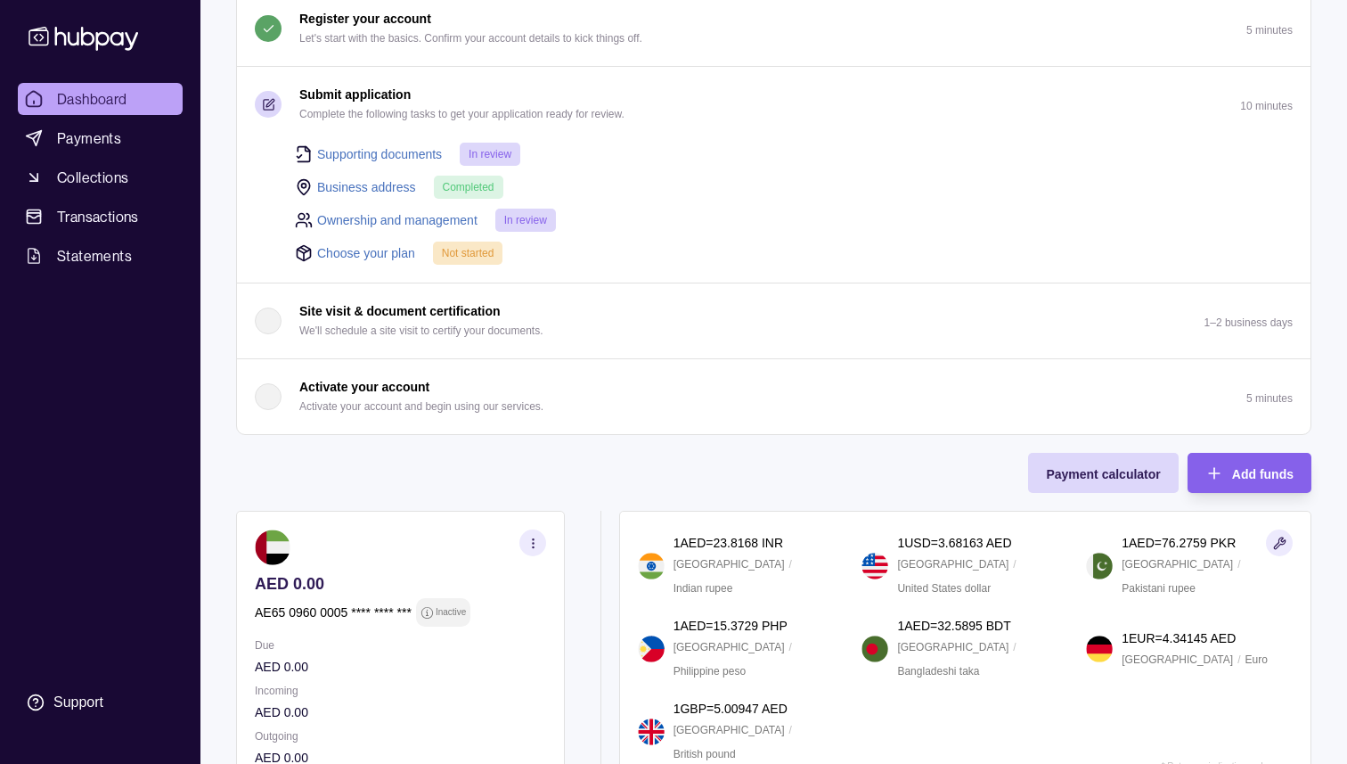
scroll to position [191, 0]
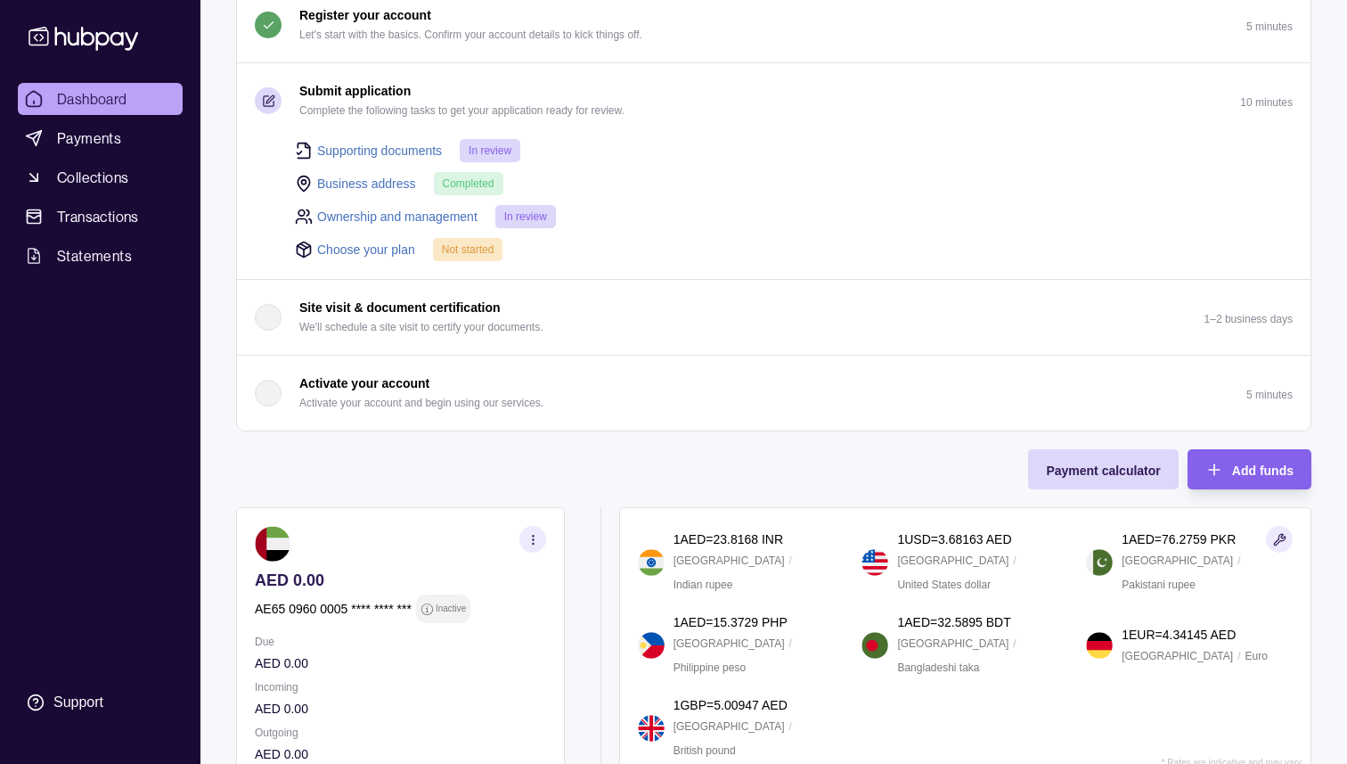
click at [267, 387] on div "button" at bounding box center [268, 393] width 27 height 27
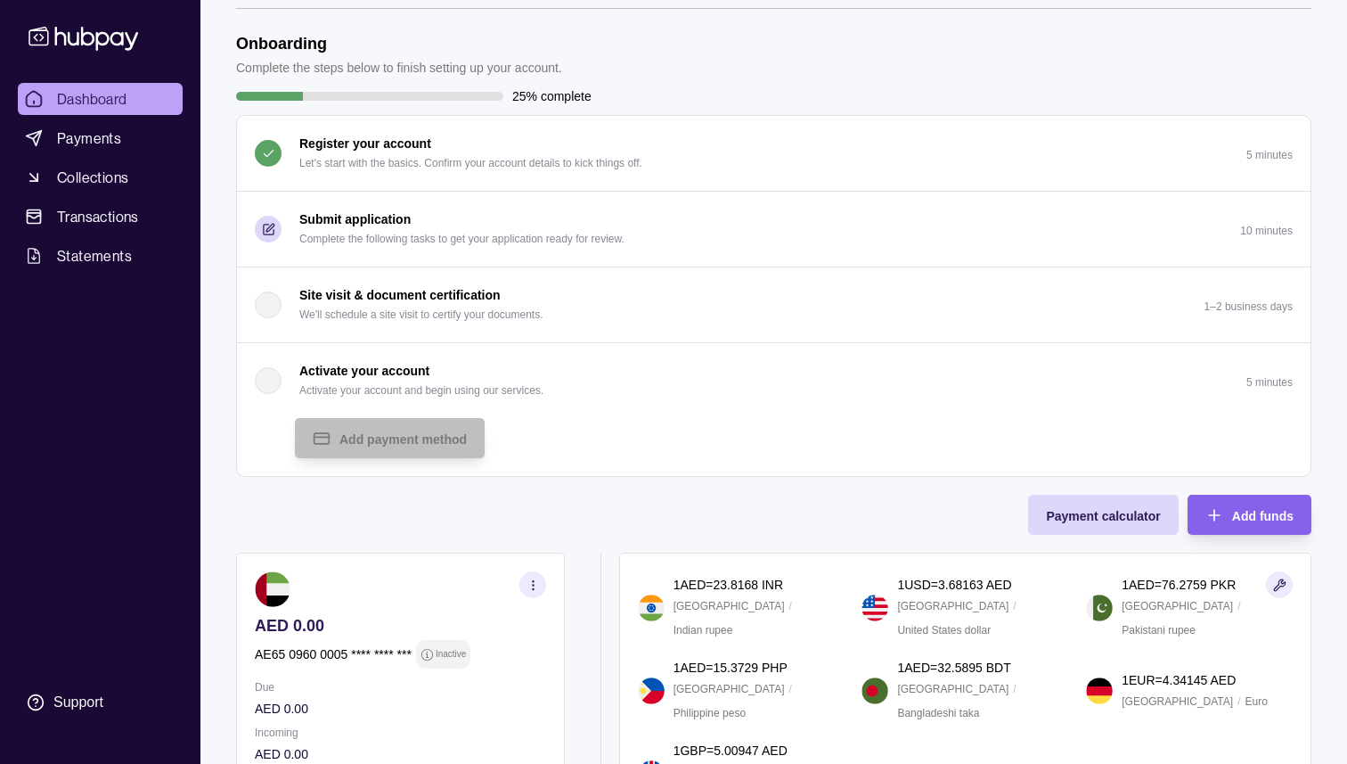
scroll to position [0, 0]
